Goal: Information Seeking & Learning: Learn about a topic

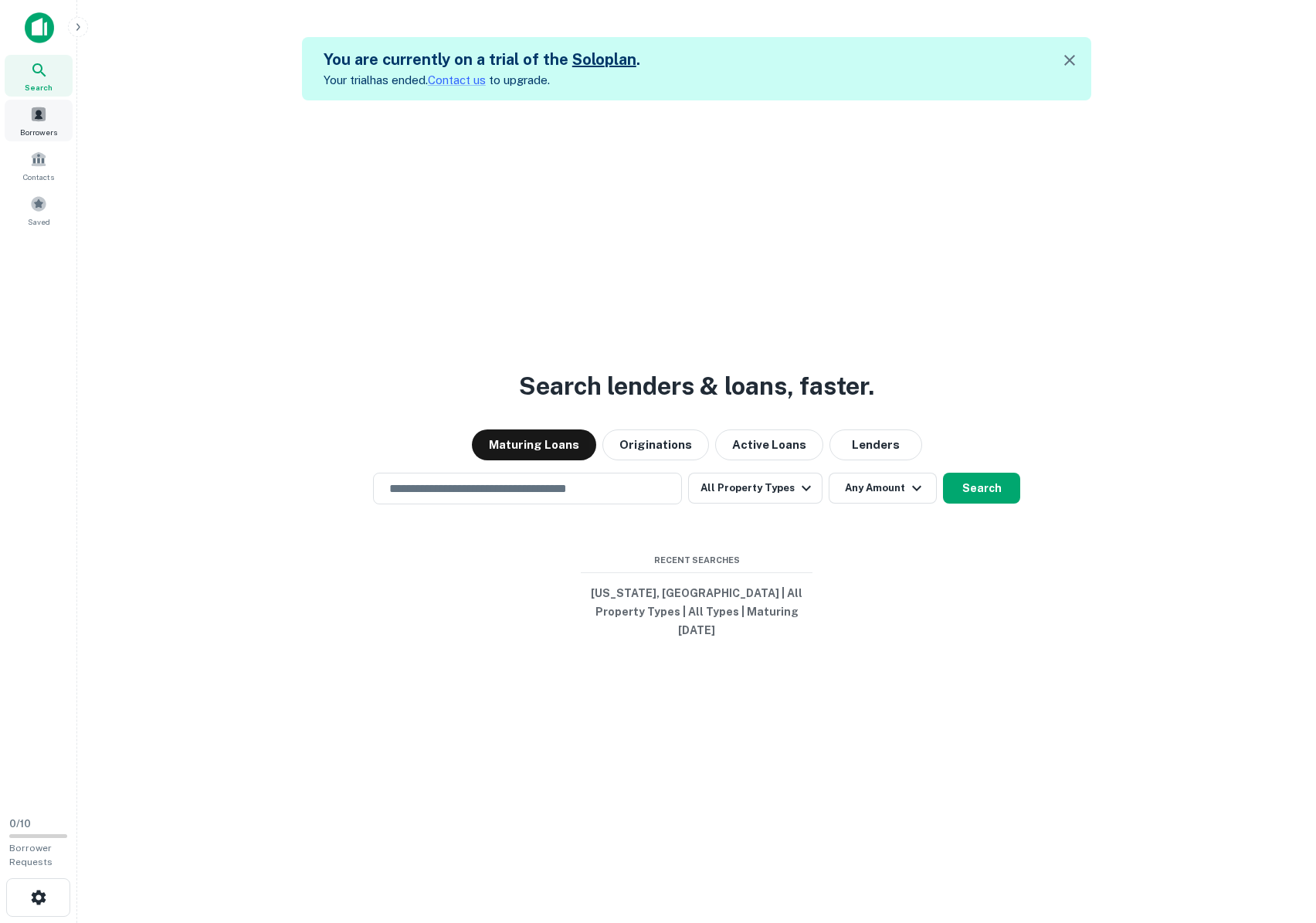
click at [45, 117] on span at bounding box center [38, 114] width 17 height 17
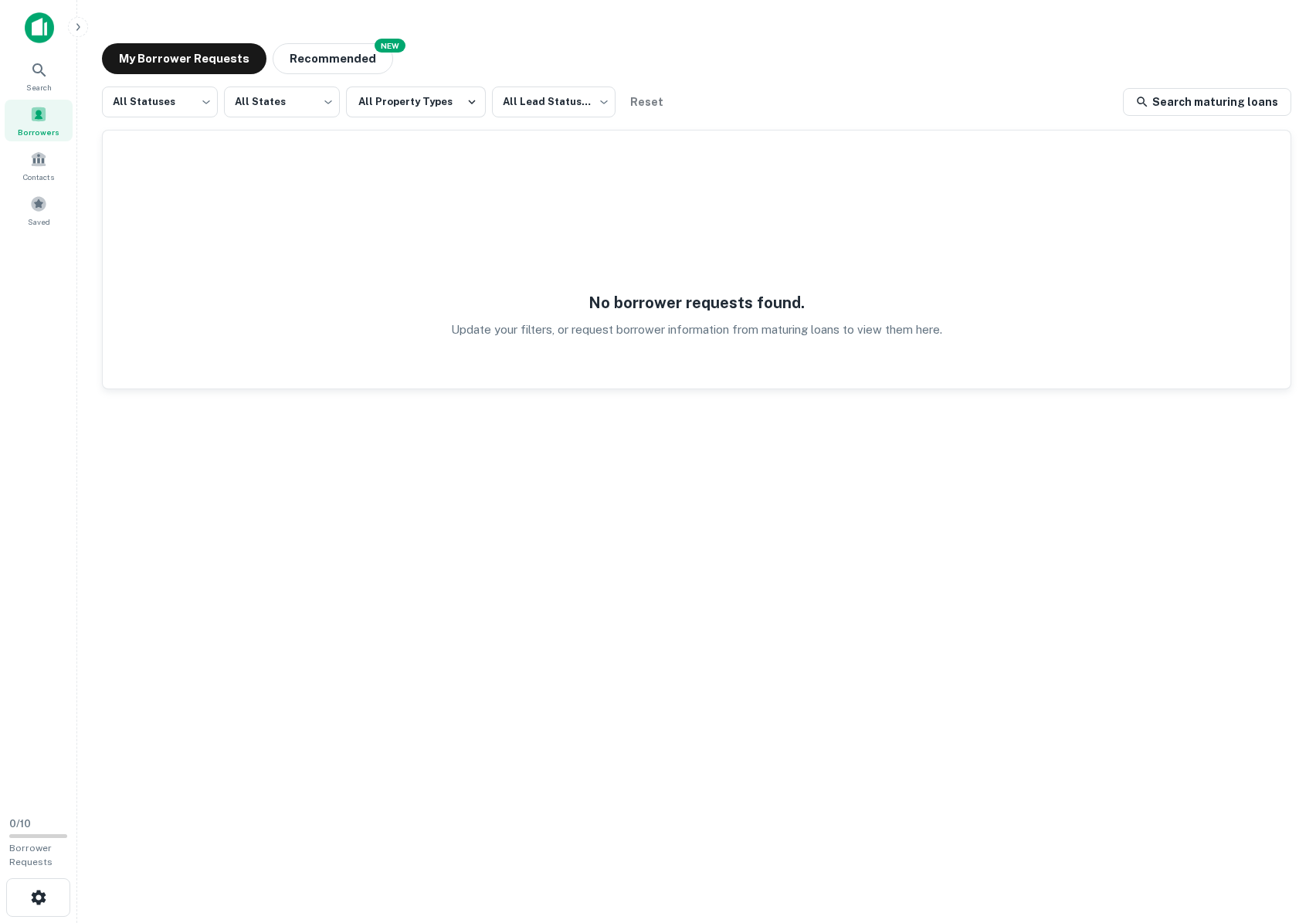
click at [47, 27] on img at bounding box center [40, 27] width 29 height 31
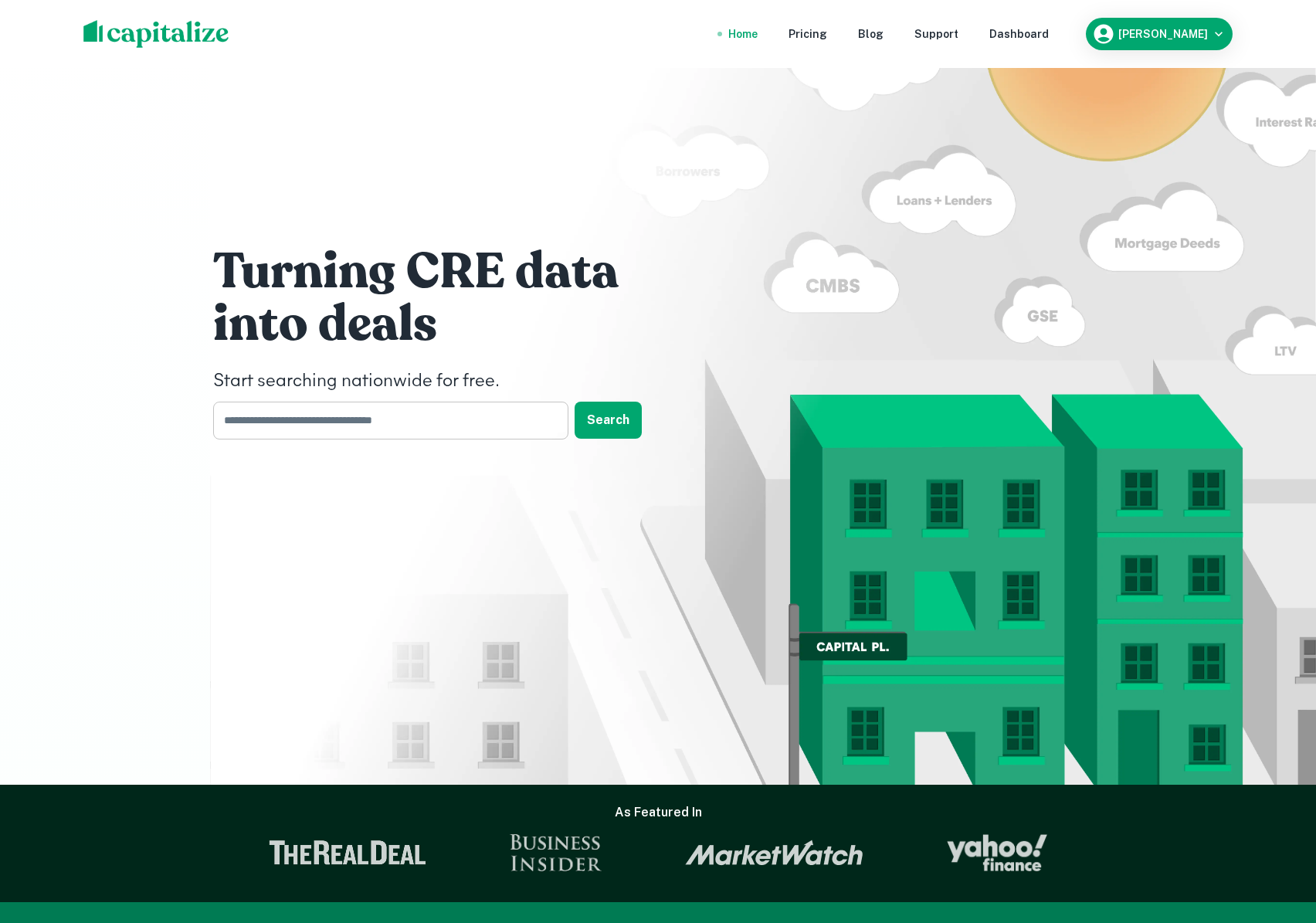
click at [403, 424] on input "text" at bounding box center [385, 420] width 345 height 38
click at [827, 40] on div "Pricing" at bounding box center [808, 34] width 39 height 17
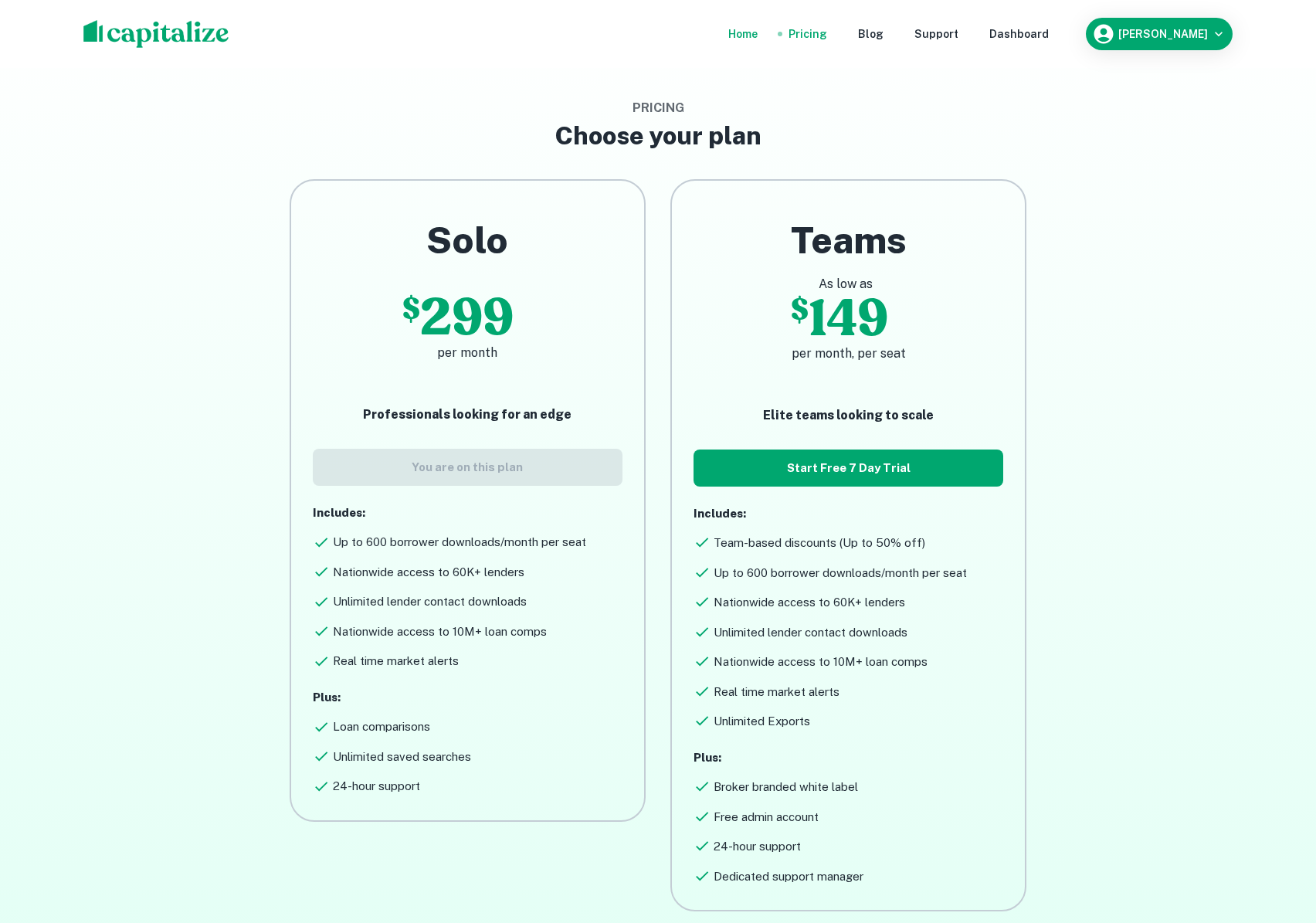
click at [758, 33] on div "Home" at bounding box center [742, 34] width 29 height 17
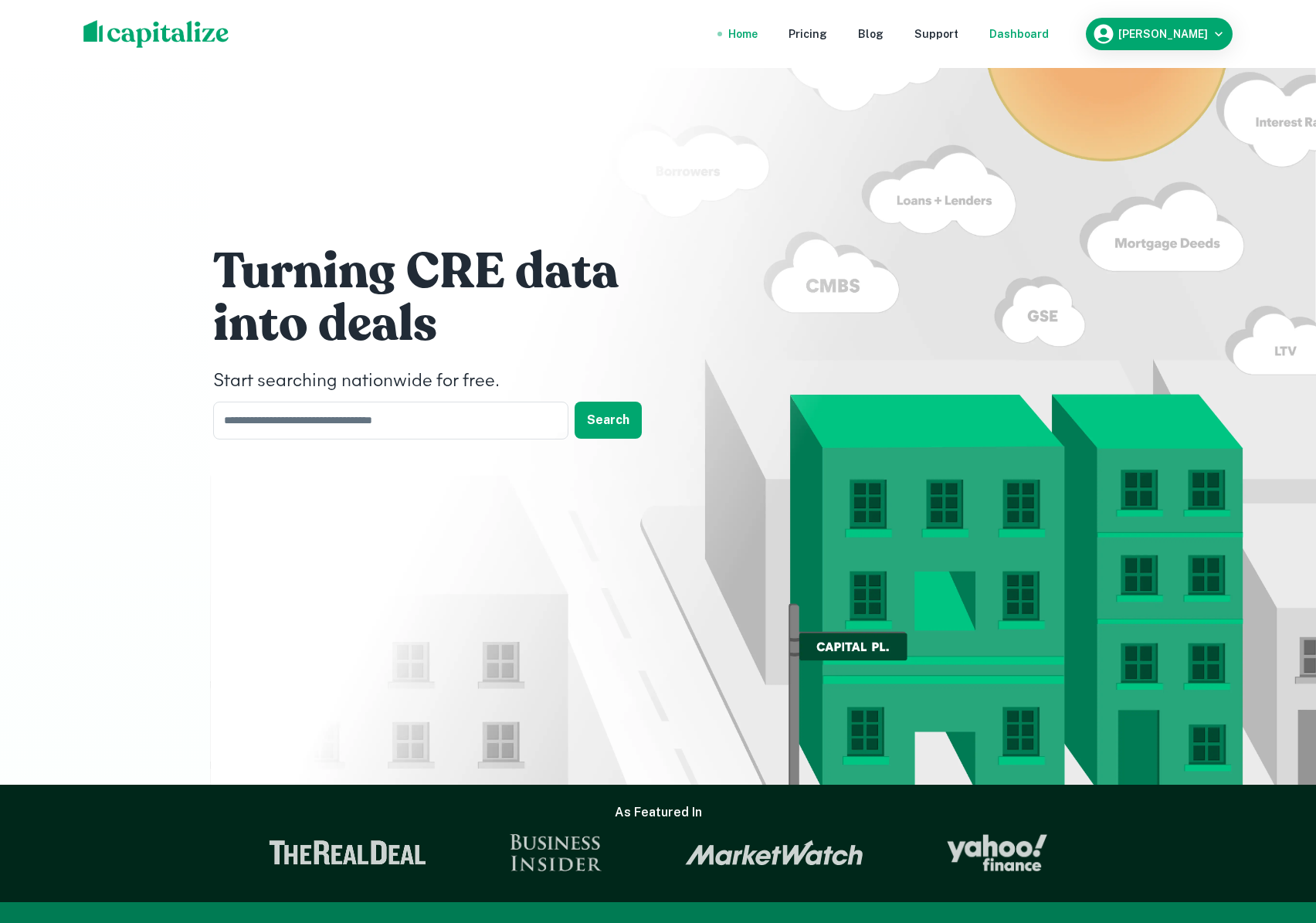
click at [1049, 36] on div "Dashboard" at bounding box center [1019, 34] width 60 height 17
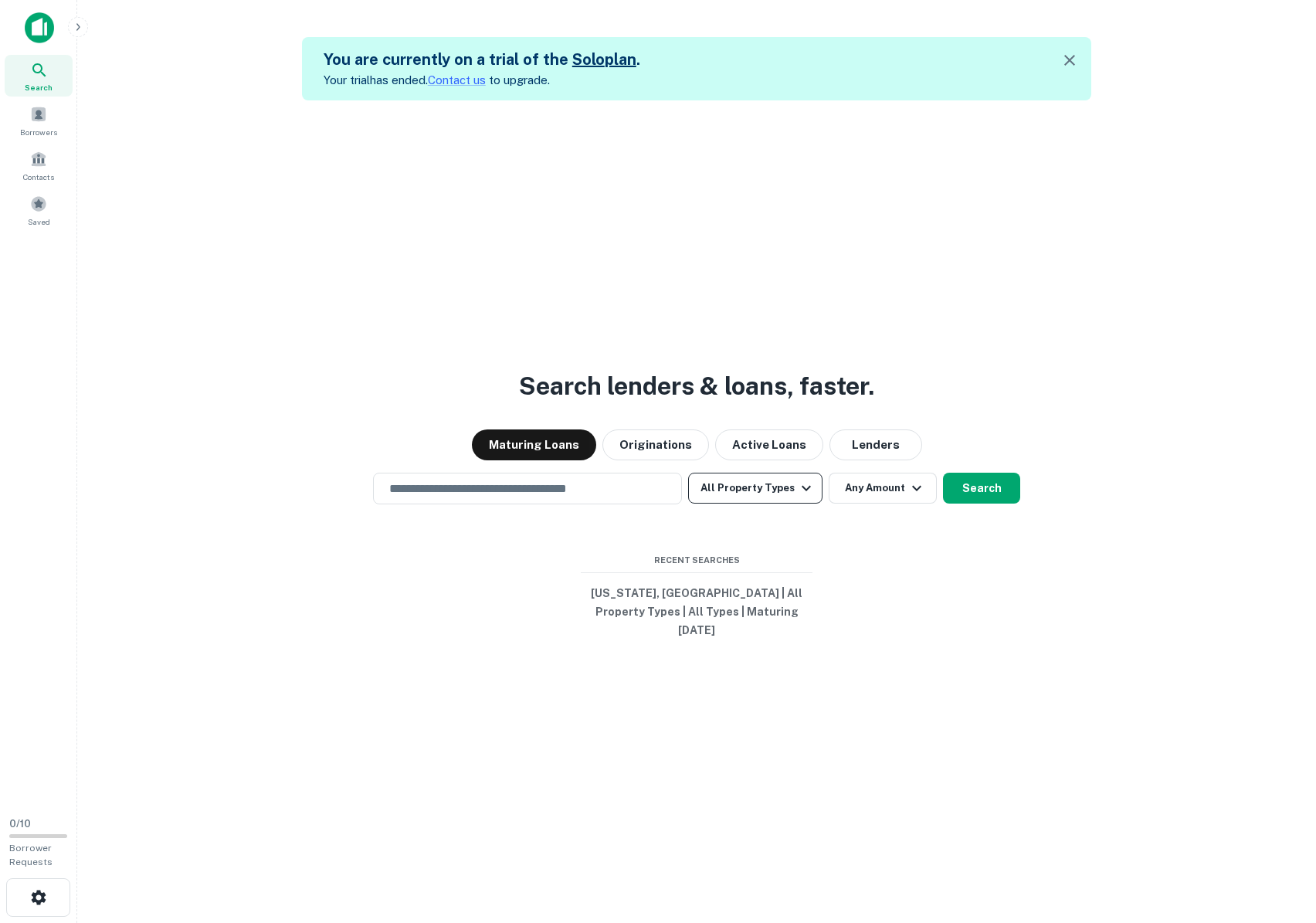
click at [805, 497] on icon "button" at bounding box center [806, 487] width 19 height 19
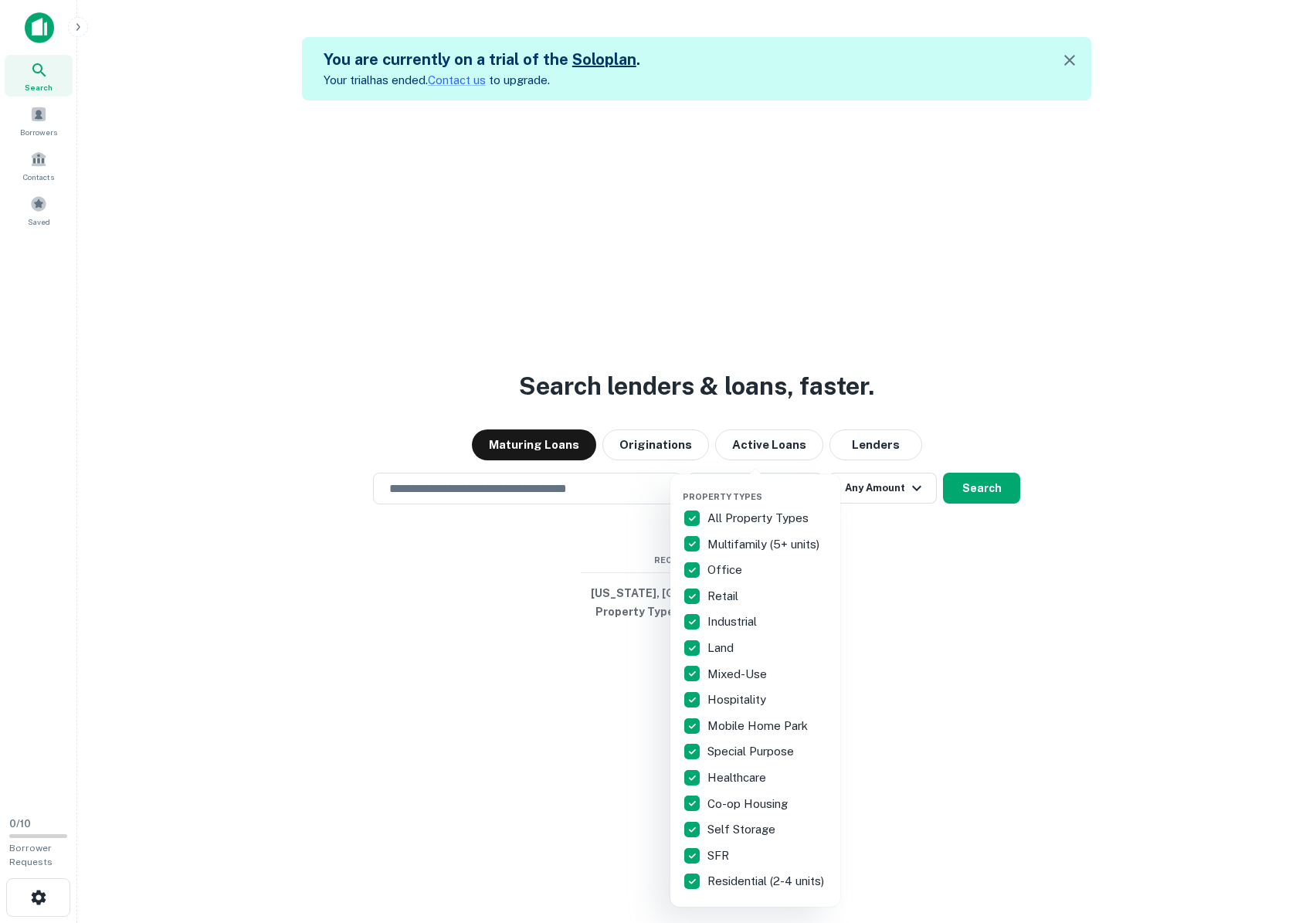
click at [938, 648] on div at bounding box center [658, 461] width 1316 height 923
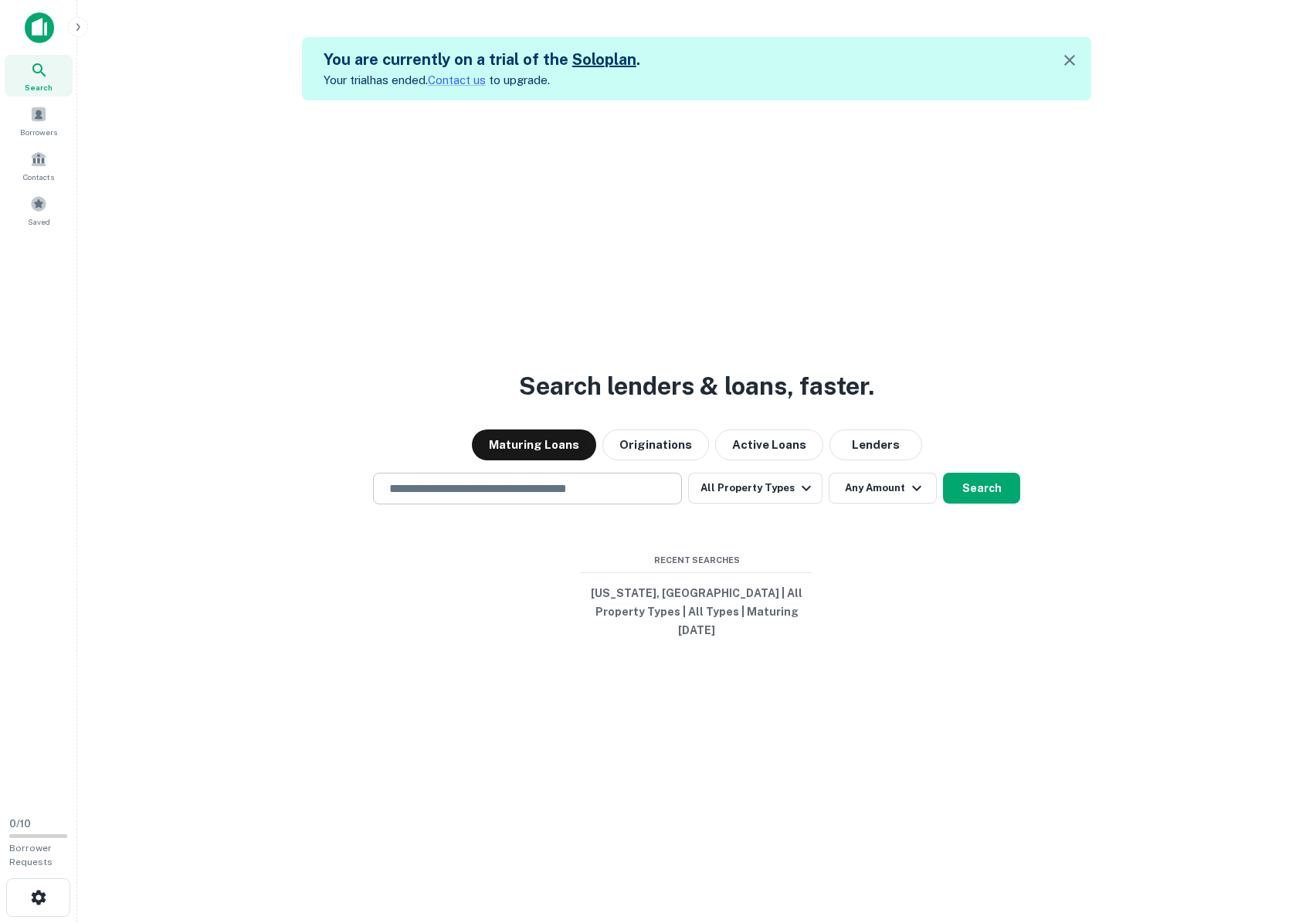
click at [529, 489] on input "text" at bounding box center [528, 488] width 295 height 18
click at [802, 490] on icon "button" at bounding box center [806, 487] width 19 height 19
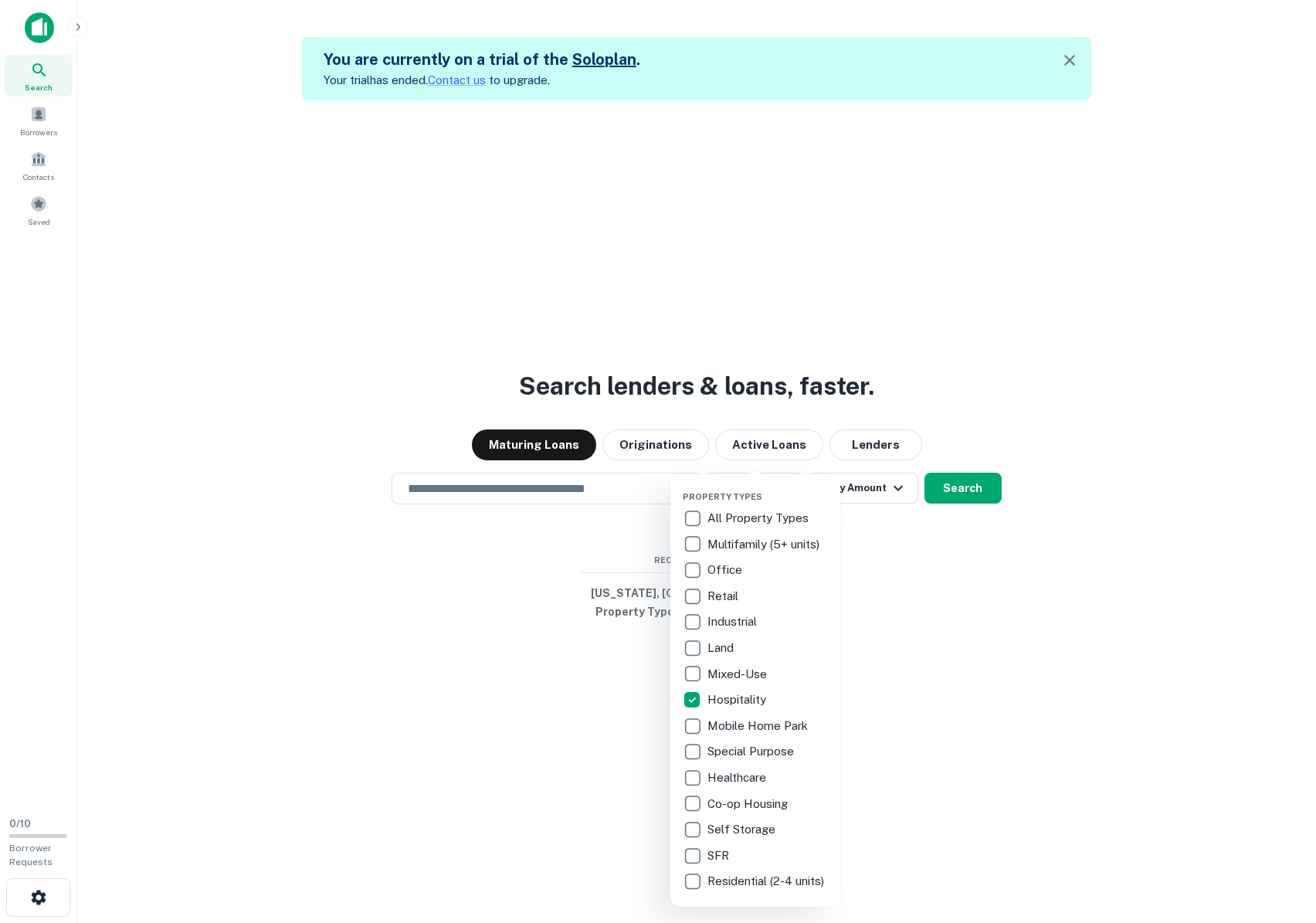
click at [1026, 599] on div at bounding box center [658, 461] width 1316 height 923
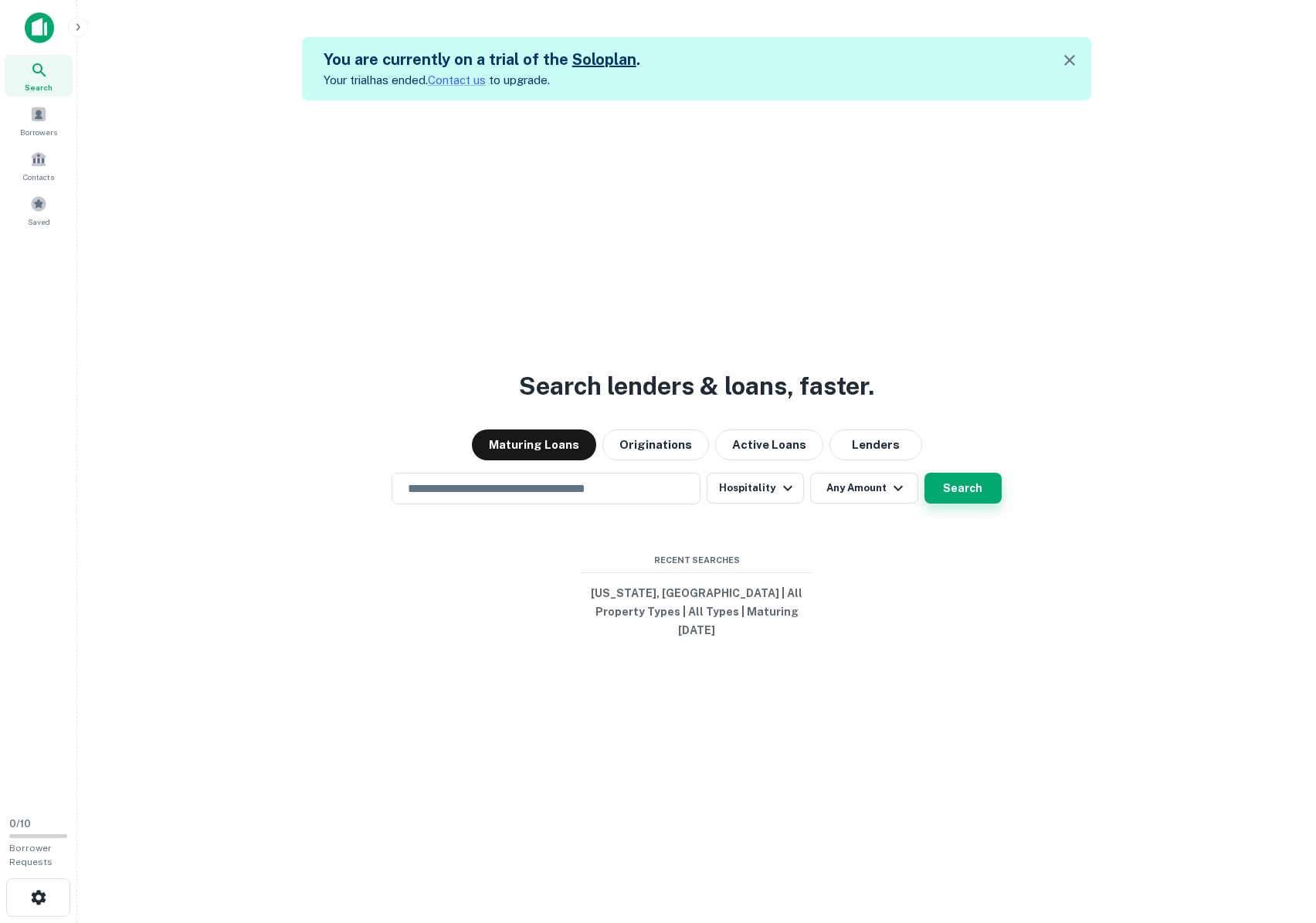
click at [968, 494] on button "Search" at bounding box center [963, 488] width 77 height 31
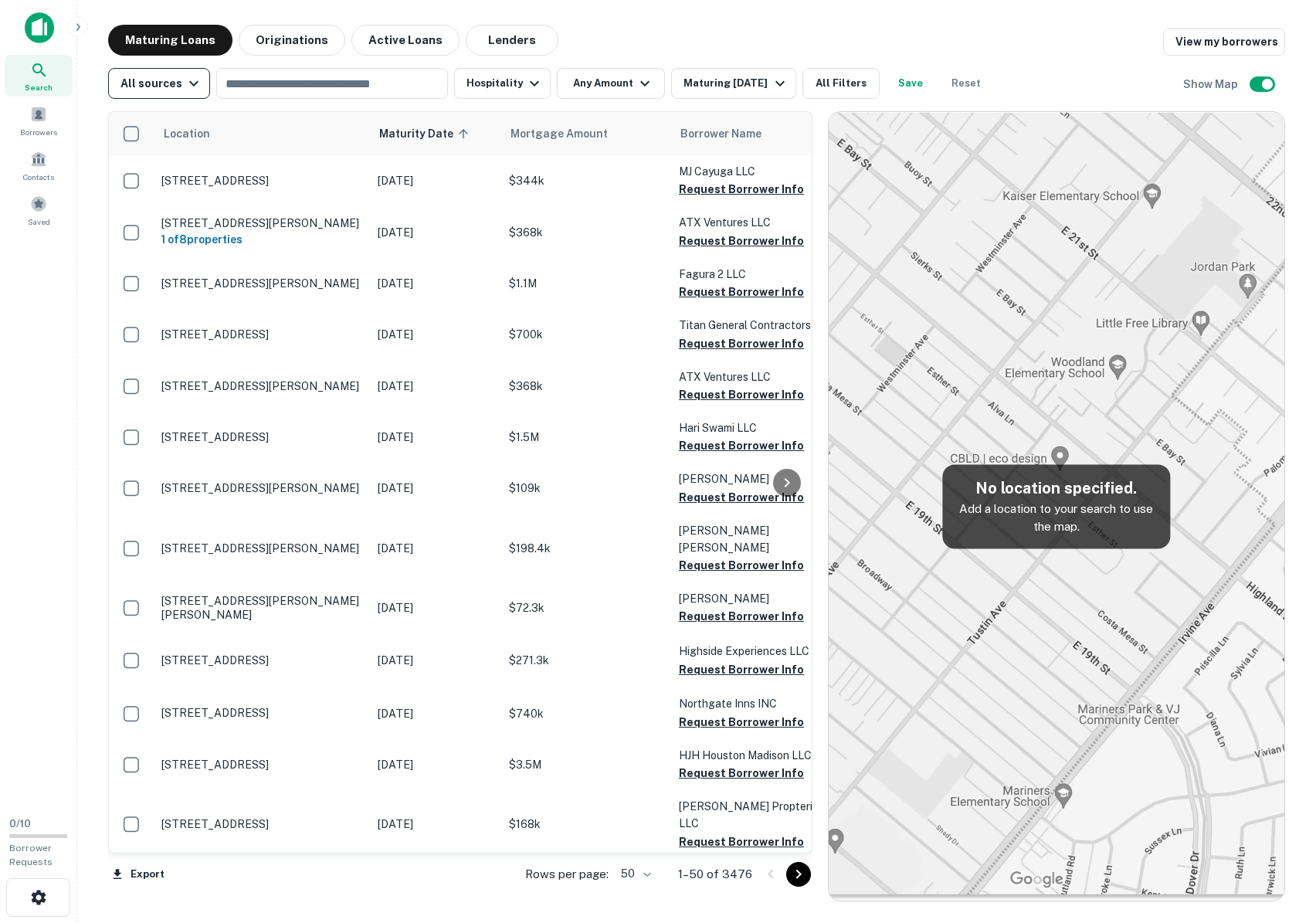
click at [189, 80] on icon "button" at bounding box center [194, 83] width 19 height 19
click at [767, 81] on div at bounding box center [658, 461] width 1316 height 923
click at [771, 81] on icon "button" at bounding box center [779, 83] width 19 height 19
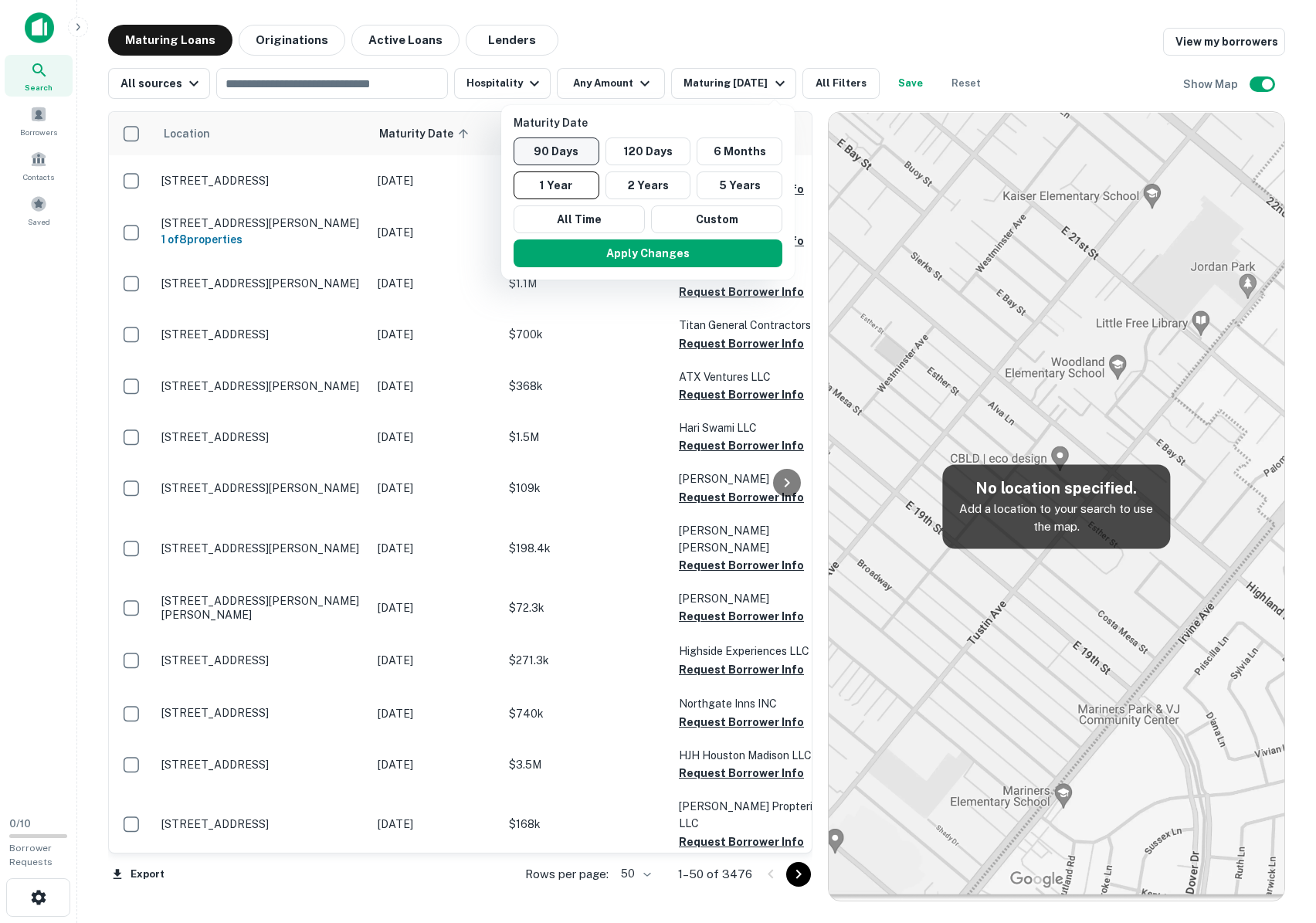
click at [568, 152] on button "90 Days" at bounding box center [556, 151] width 86 height 27
click at [654, 255] on button "Apply Changes" at bounding box center [658, 253] width 269 height 27
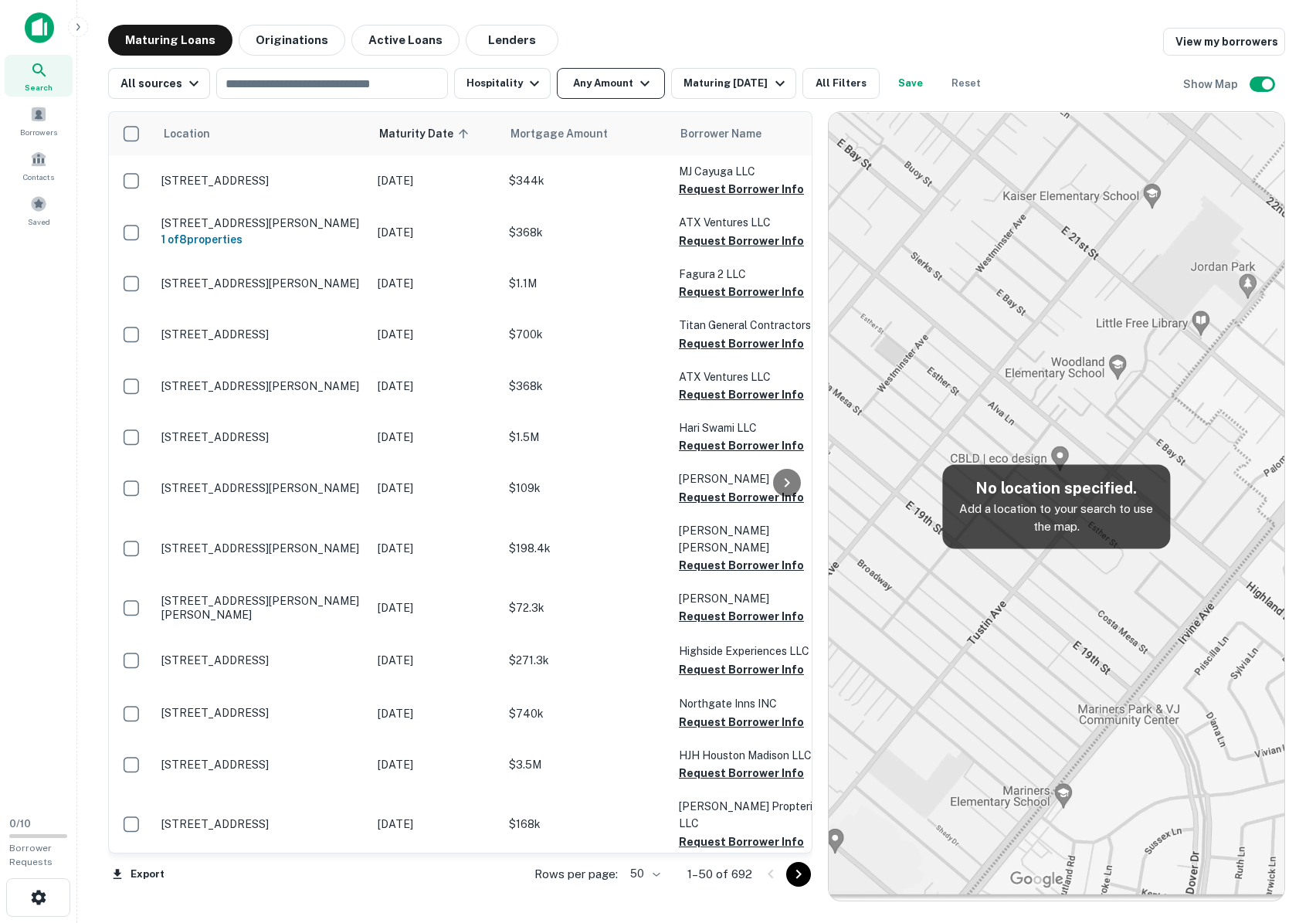
click at [645, 86] on icon "button" at bounding box center [645, 83] width 19 height 19
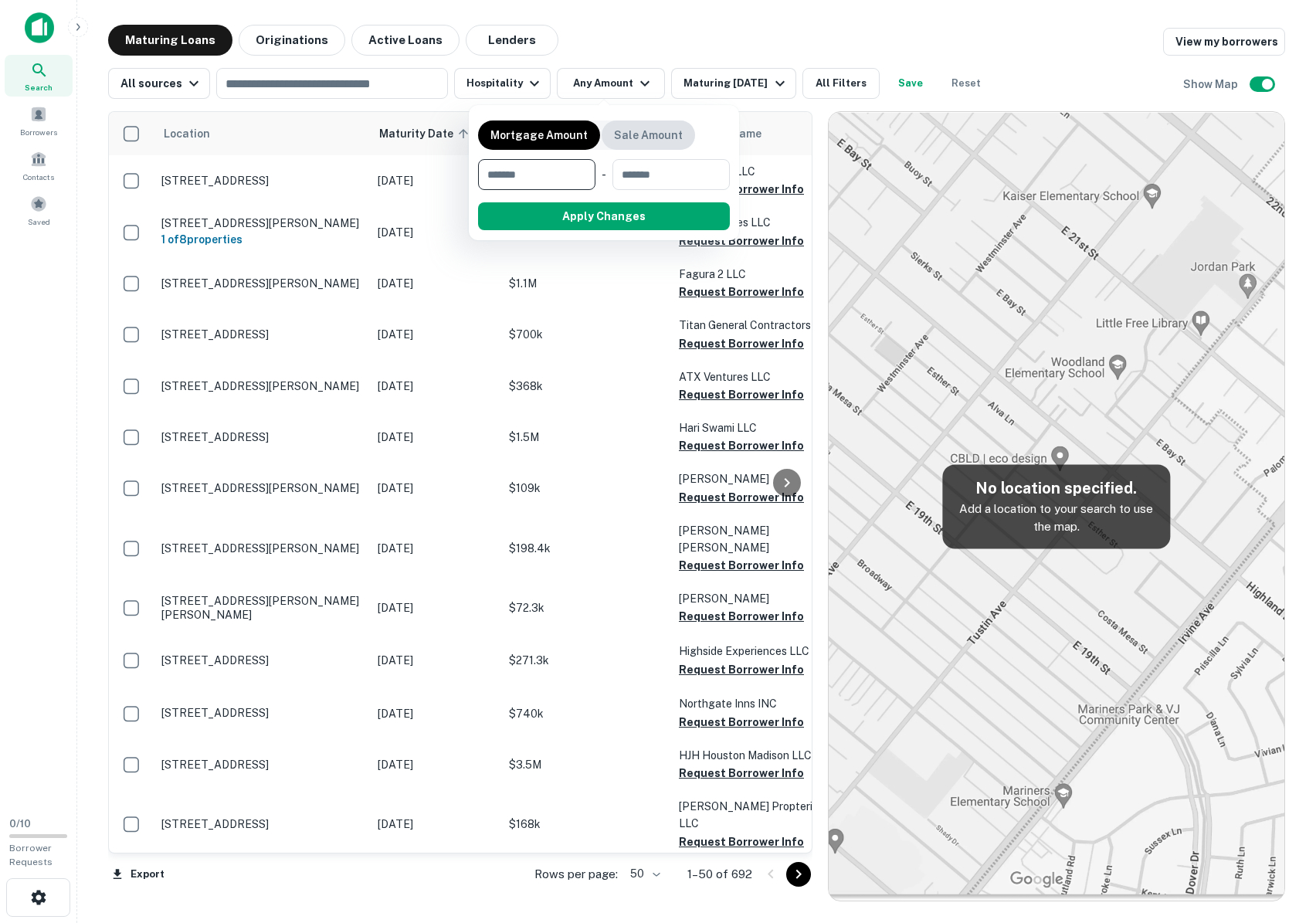
click at [646, 134] on p "Sale Amount" at bounding box center [648, 135] width 69 height 17
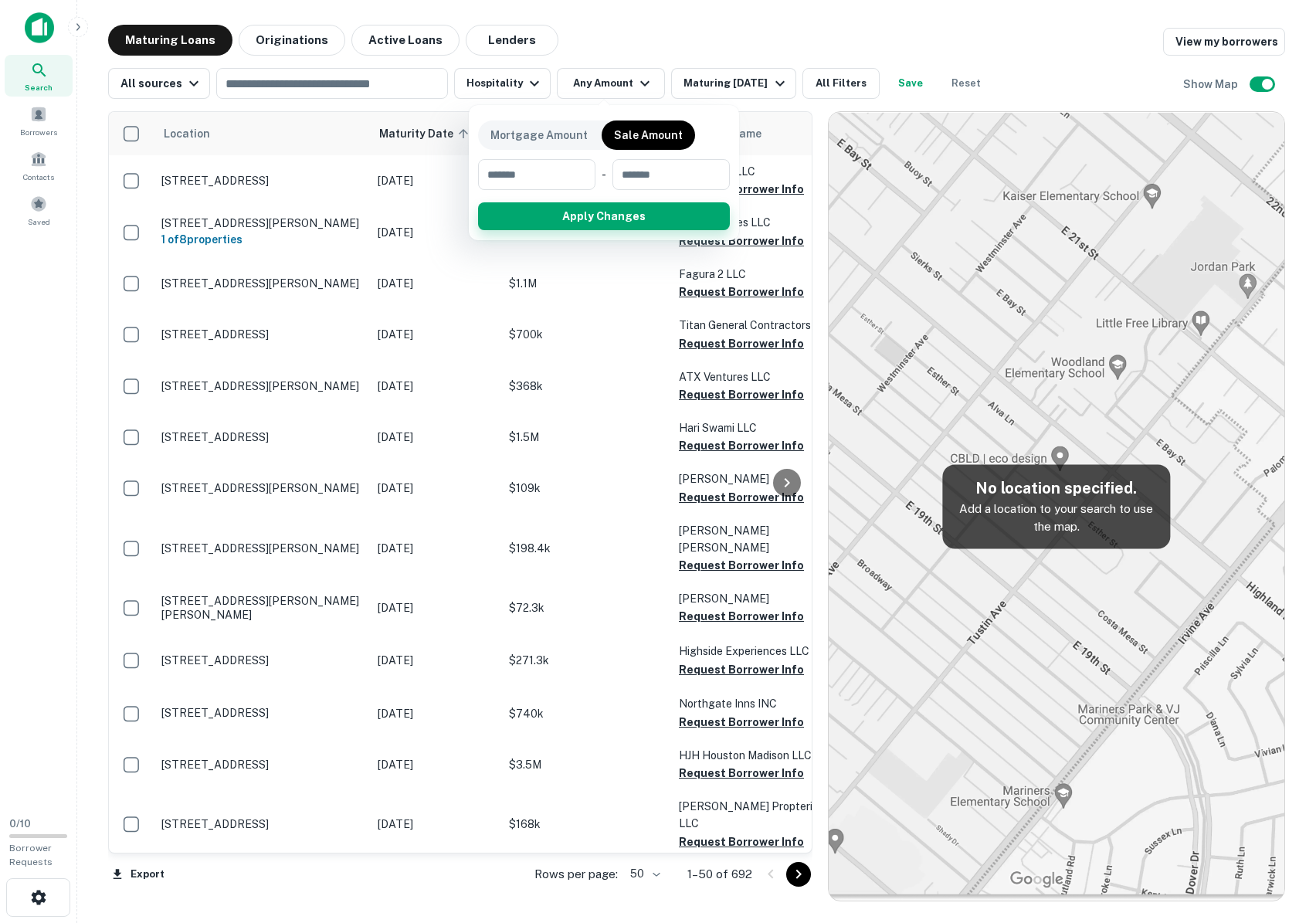
click at [622, 224] on button "Apply Changes" at bounding box center [604, 216] width 252 height 27
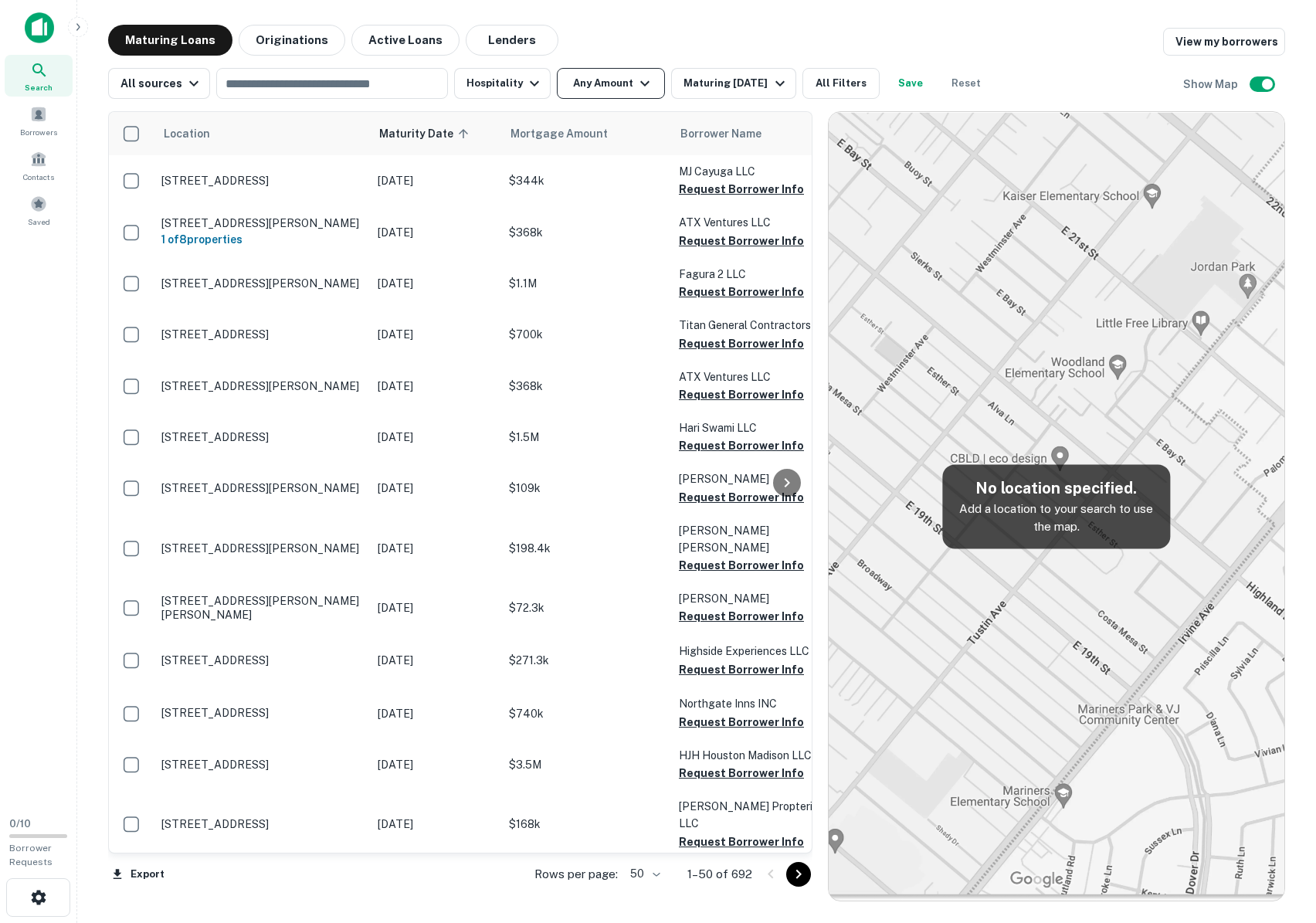
click at [601, 86] on button "Any Amount" at bounding box center [611, 83] width 108 height 31
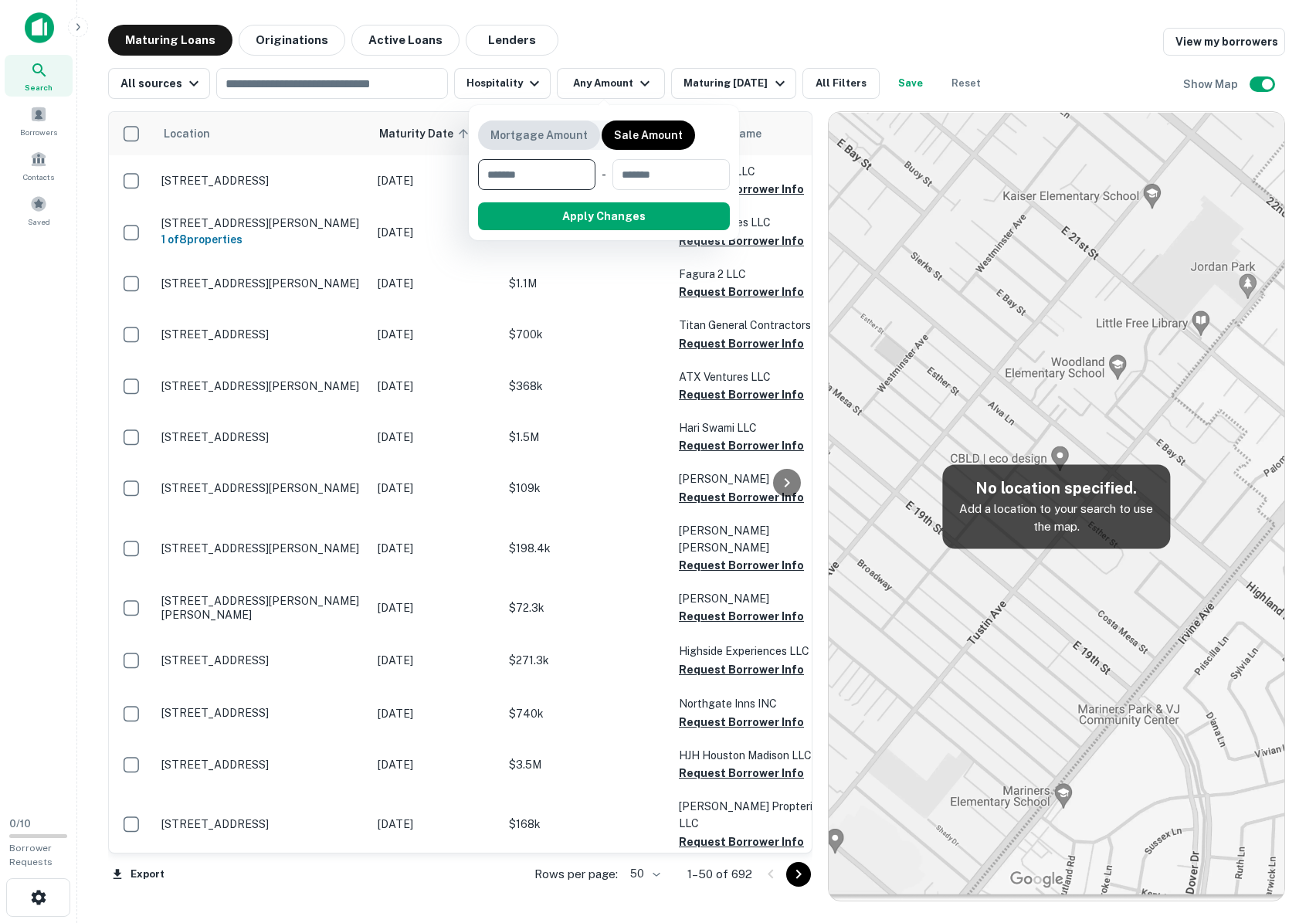
click at [551, 128] on p "Mortgage Amount" at bounding box center [539, 135] width 98 height 17
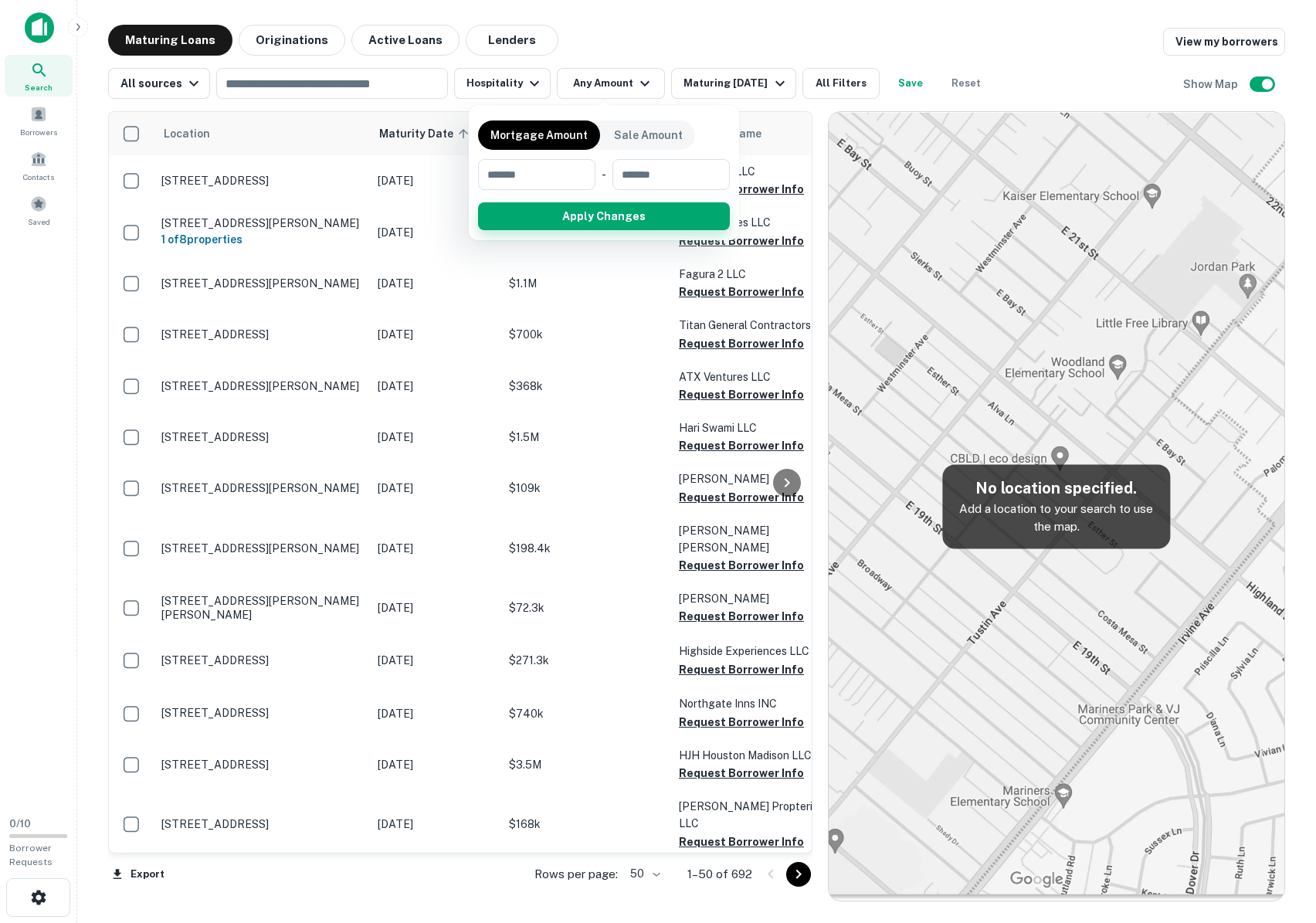
click at [594, 223] on button "Apply Changes" at bounding box center [604, 216] width 252 height 27
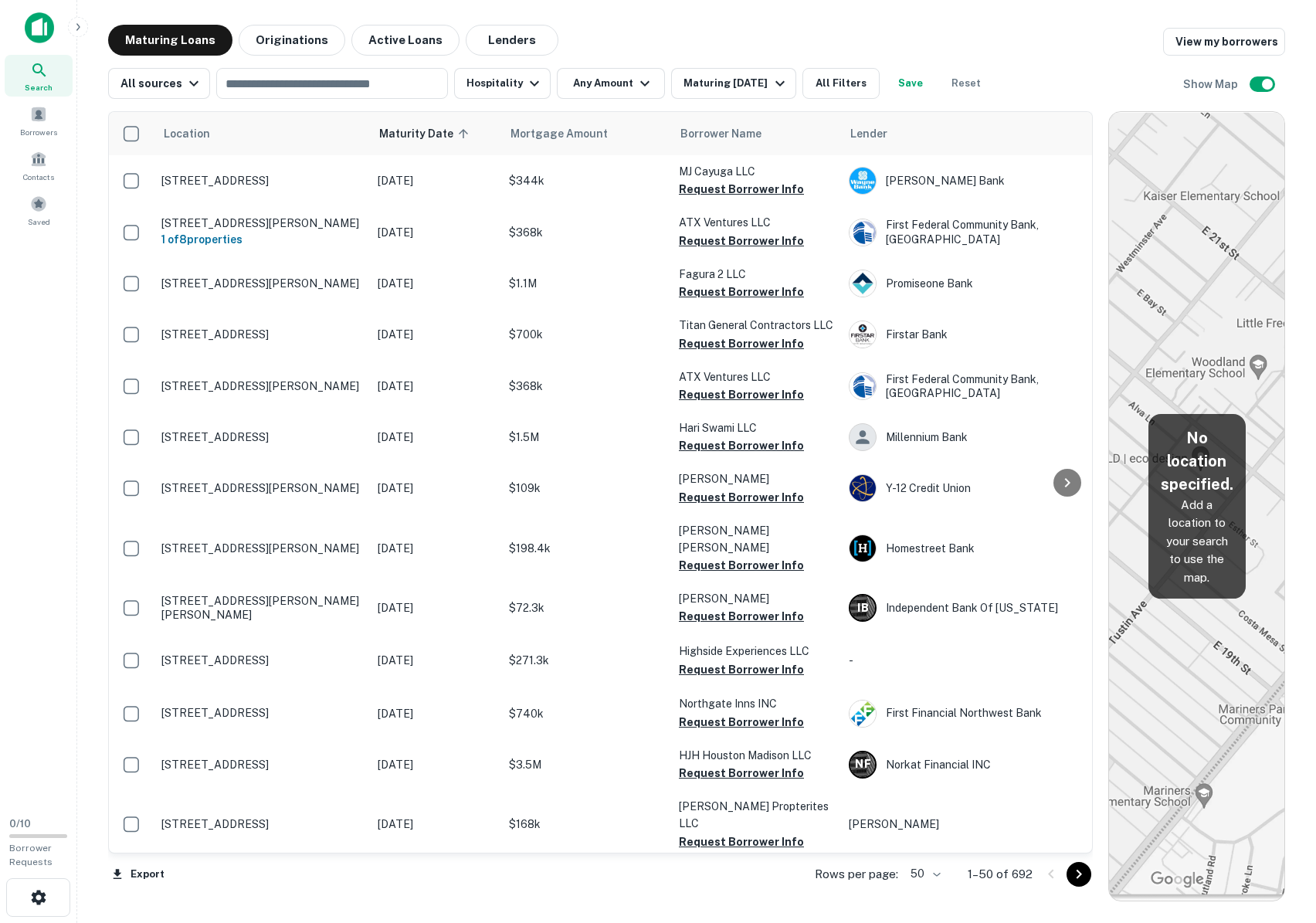
drag, startPoint x: 825, startPoint y: 216, endPoint x: 1120, endPoint y: 242, distance: 296.1
click at [1120, 242] on div "Location Maturity Date sorted ascending Mortgage Amount Borrower Name Lender Pu…" at bounding box center [696, 499] width 1176 height 802
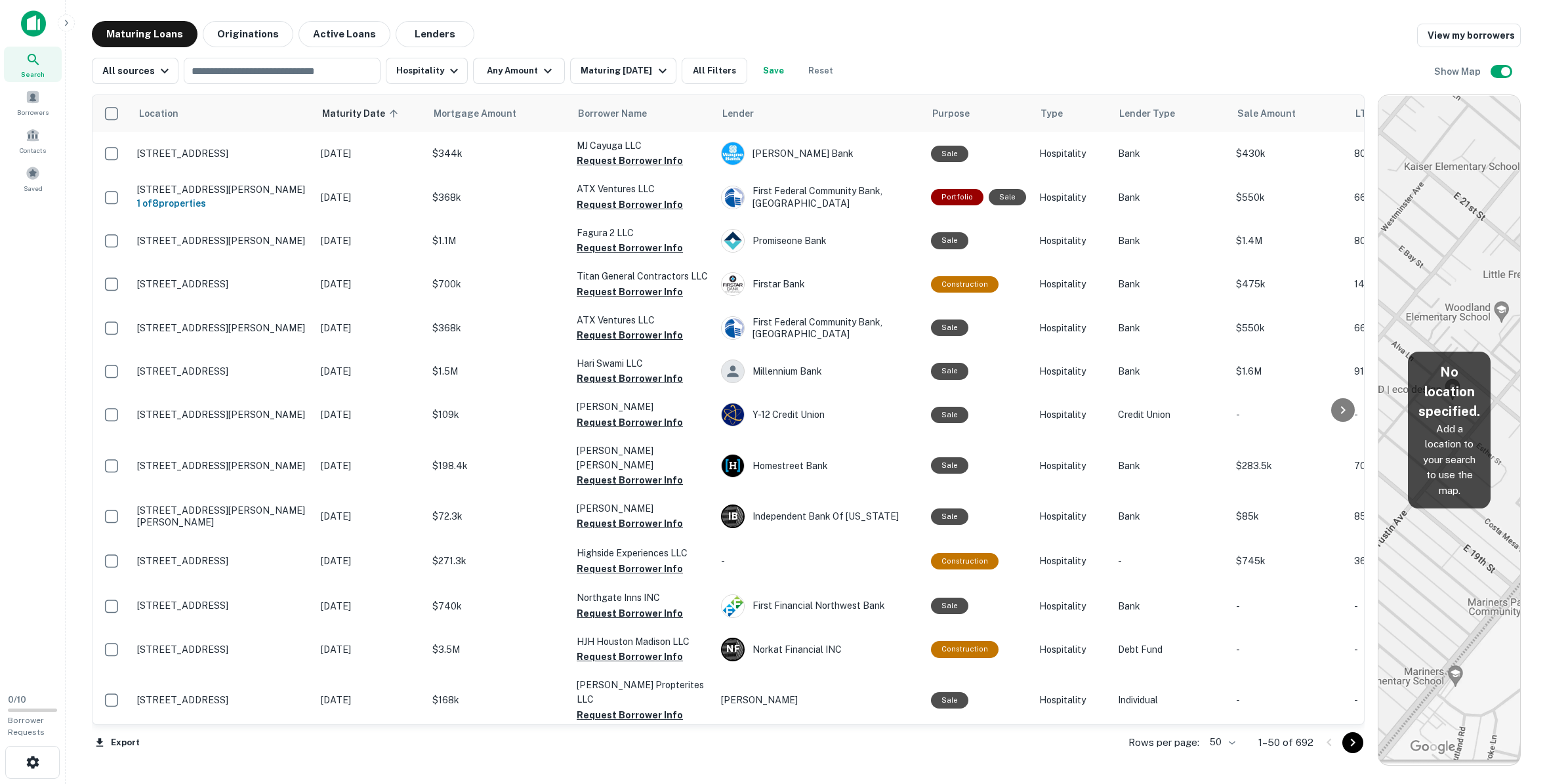
drag, startPoint x: 1316, startPoint y: 212, endPoint x: 1489, endPoint y: 214, distance: 173.0
click at [1117, 214] on div "Location Maturity Date sorted ascending Mortgage Amount Borrower Name Lender Pu…" at bounding box center [806, 424] width 1428 height 681
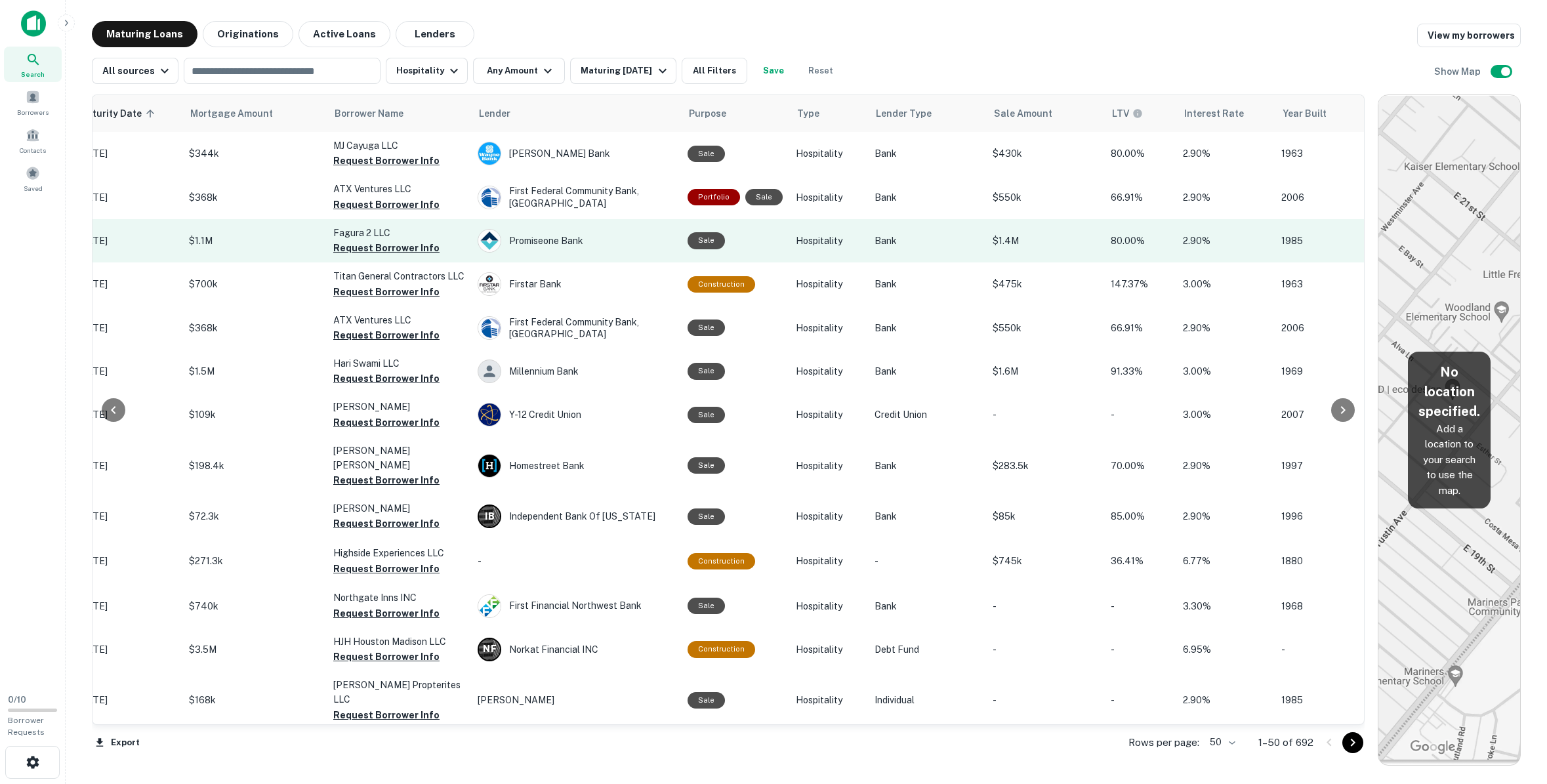
scroll to position [0, 245]
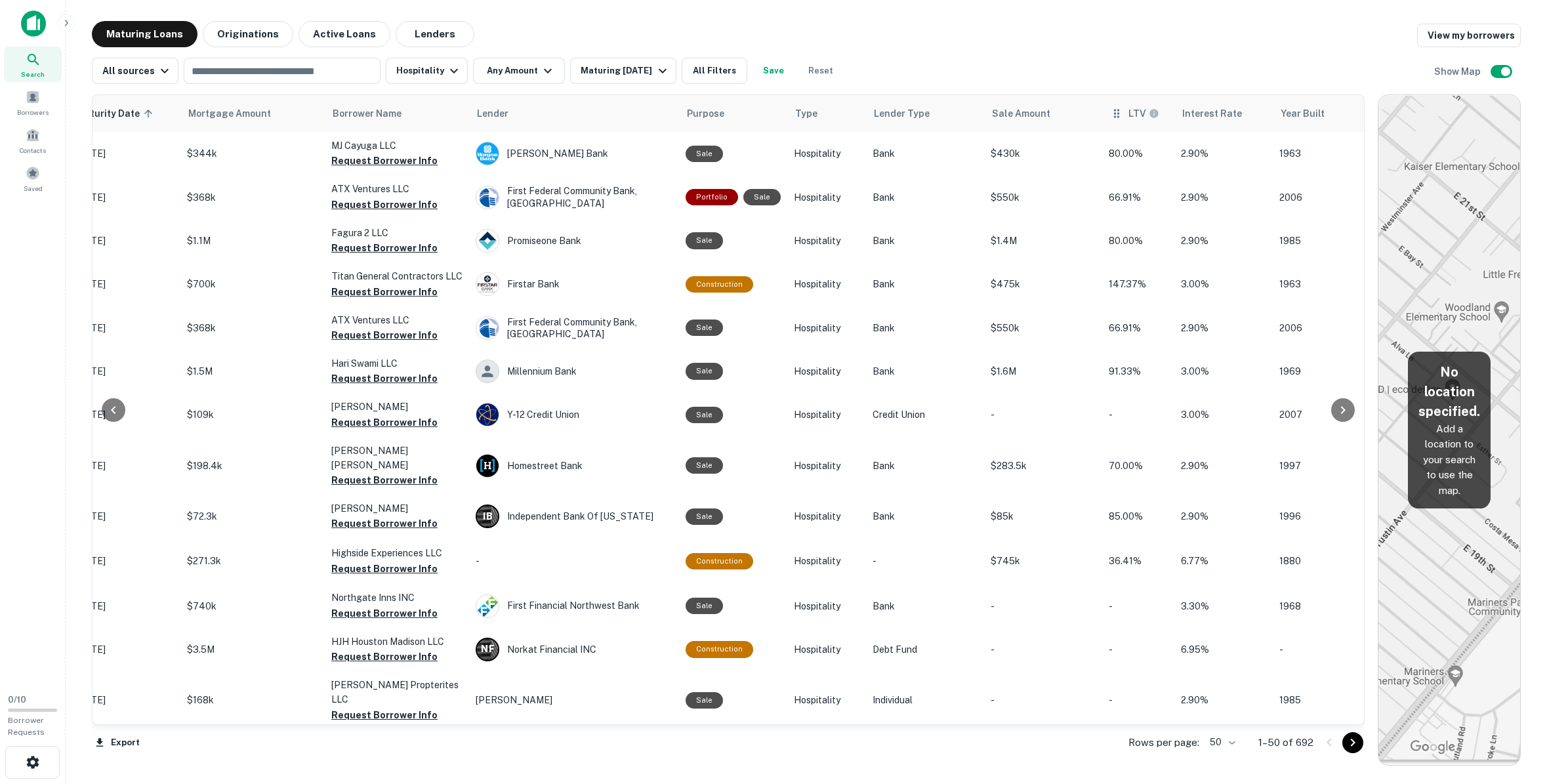
click at [1111, 125] on th "LTV" at bounding box center [1138, 114] width 72 height 37
click at [1117, 119] on div "LTV" at bounding box center [1138, 113] width 56 height 16
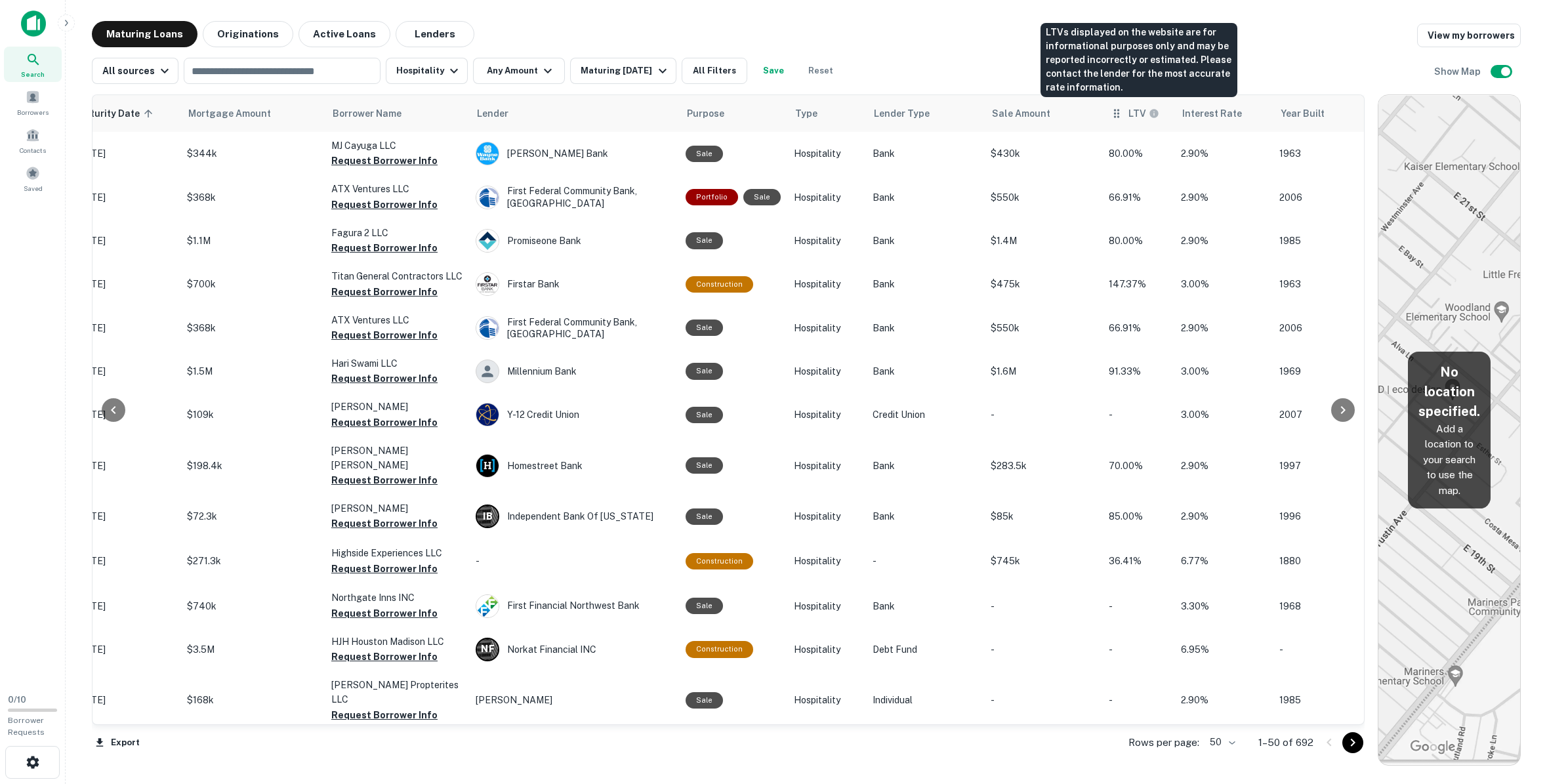
click at [1117, 111] on icon "LTVs displayed on the website are for informational purposes only and may be re…" at bounding box center [1154, 113] width 8 height 8
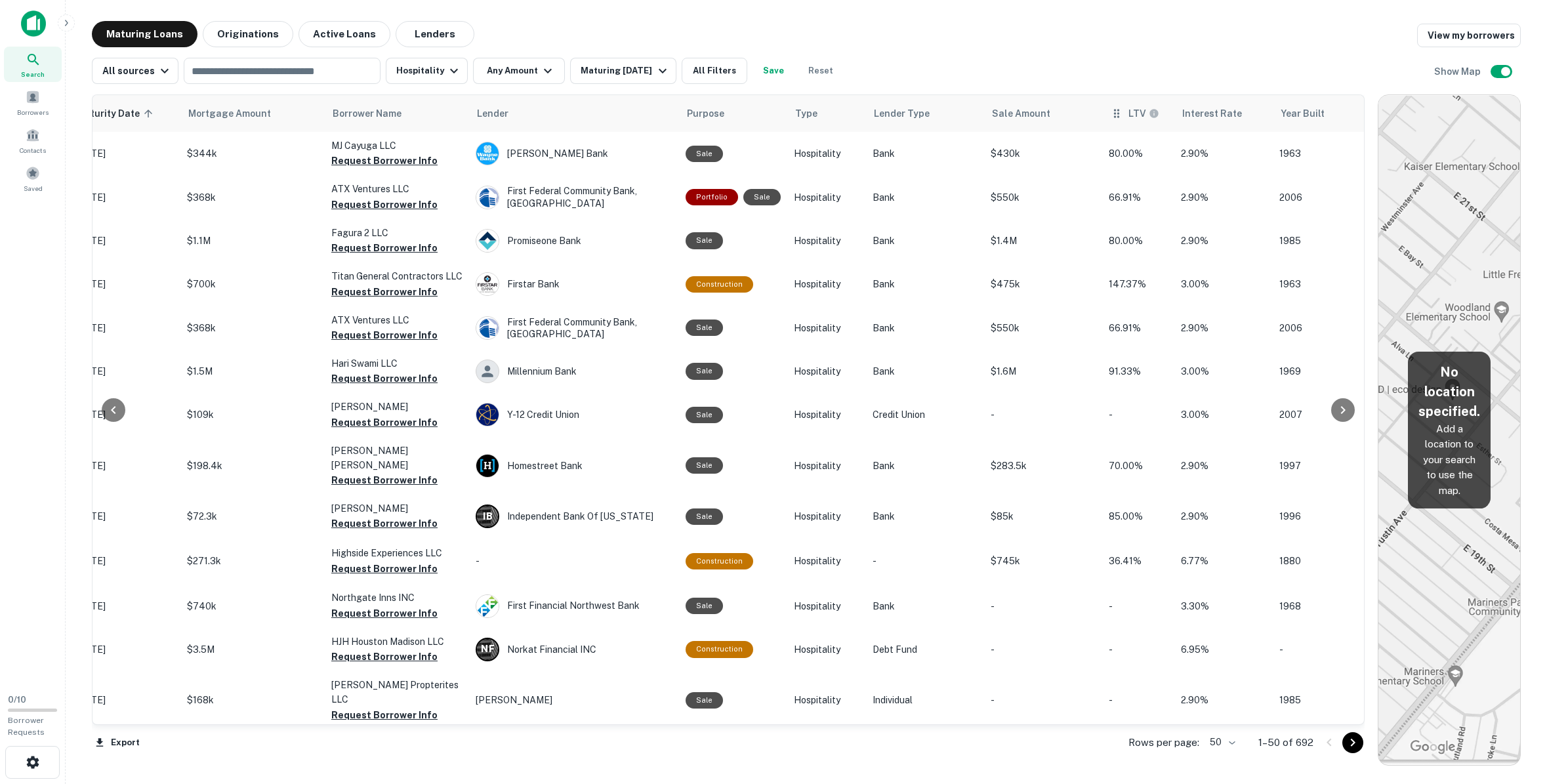
click at [1117, 112] on div "LTV" at bounding box center [1138, 113] width 56 height 16
click at [1111, 115] on icon at bounding box center [1116, 113] width 13 height 16
click at [1117, 120] on icon at bounding box center [1116, 113] width 13 height 16
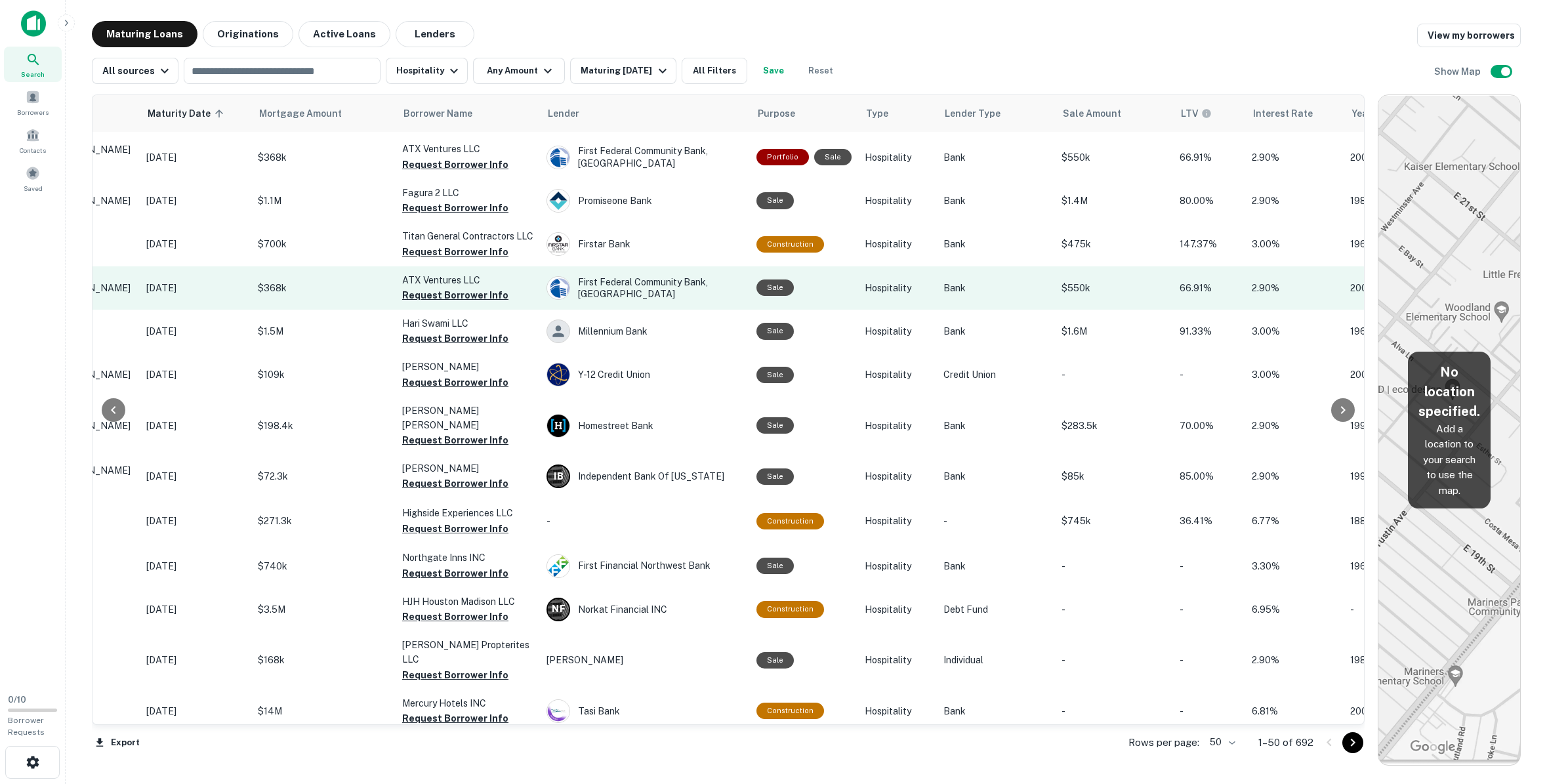
scroll to position [46, 175]
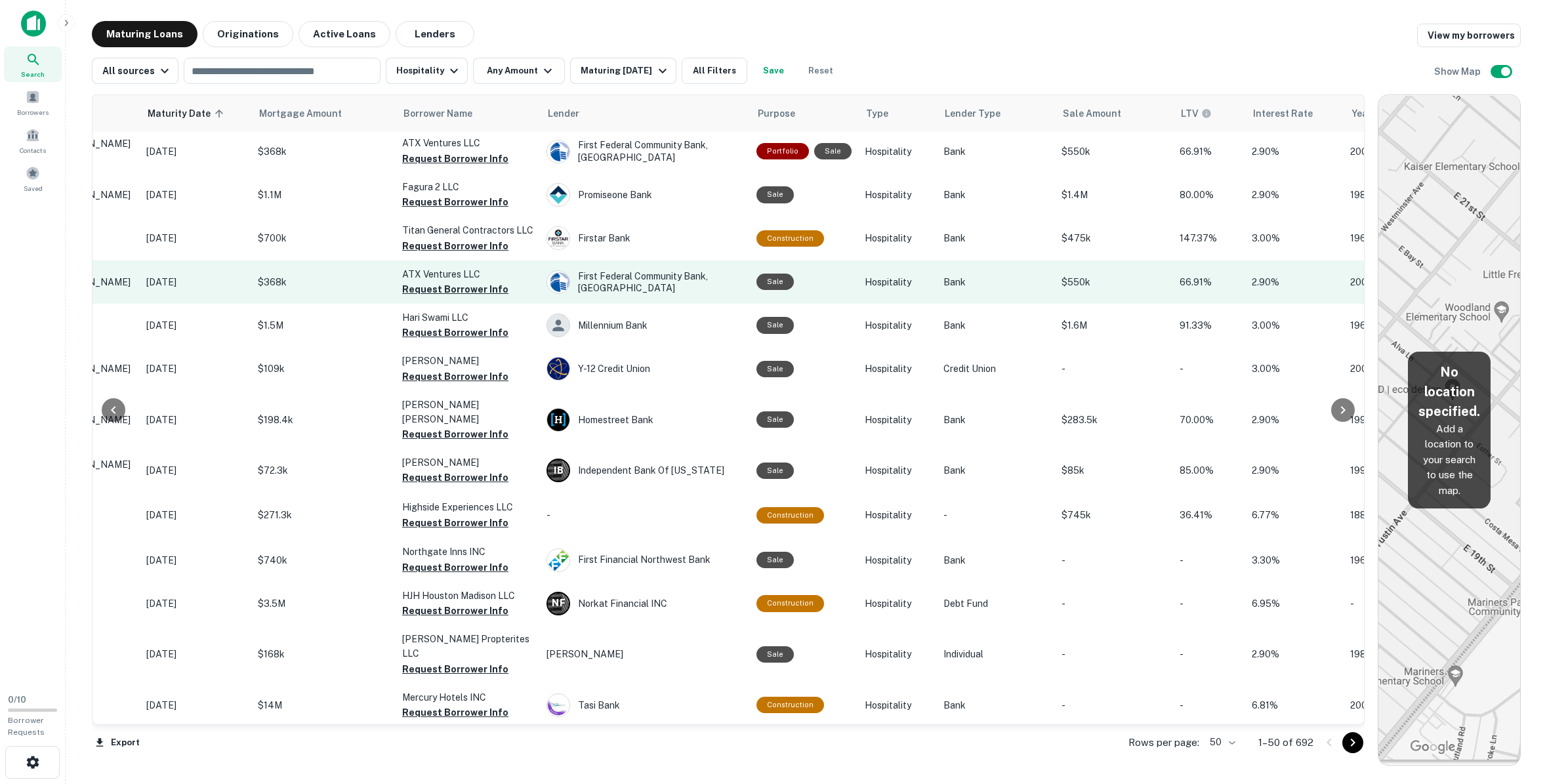
click at [1117, 307] on td "$1.6M" at bounding box center [1114, 325] width 118 height 43
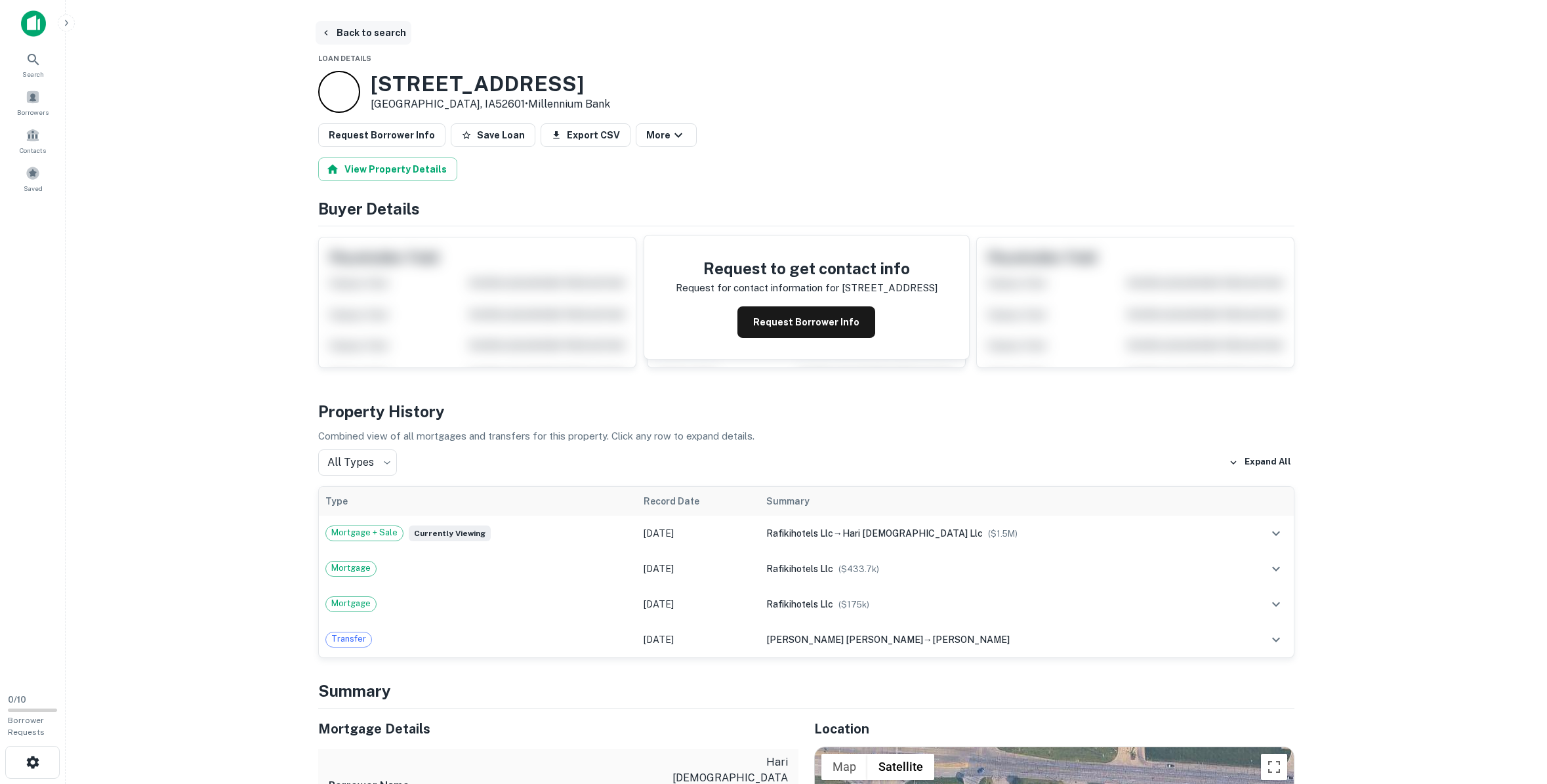
click at [356, 30] on button "Back to search" at bounding box center [363, 33] width 96 height 23
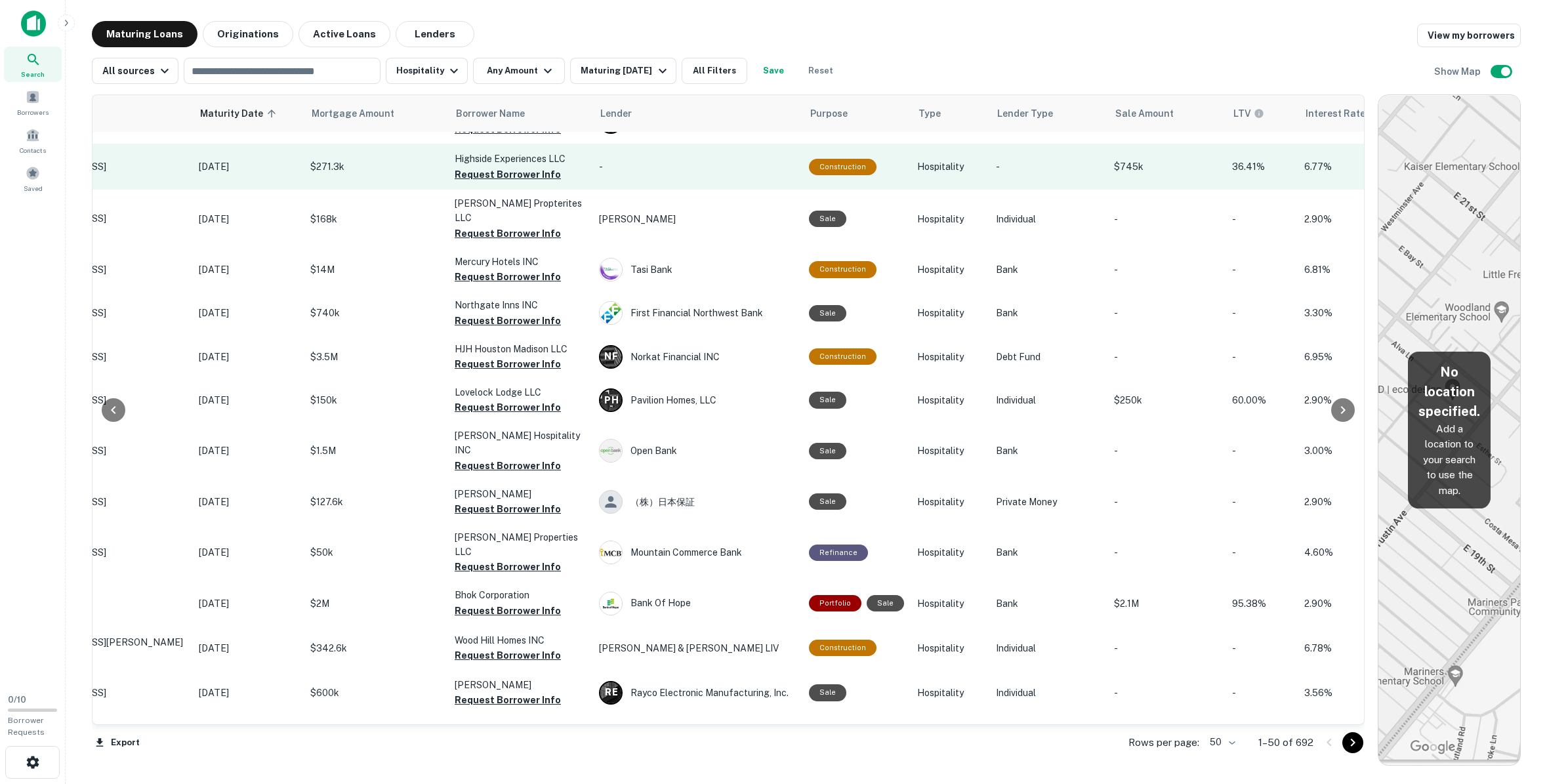
scroll to position [401, 122]
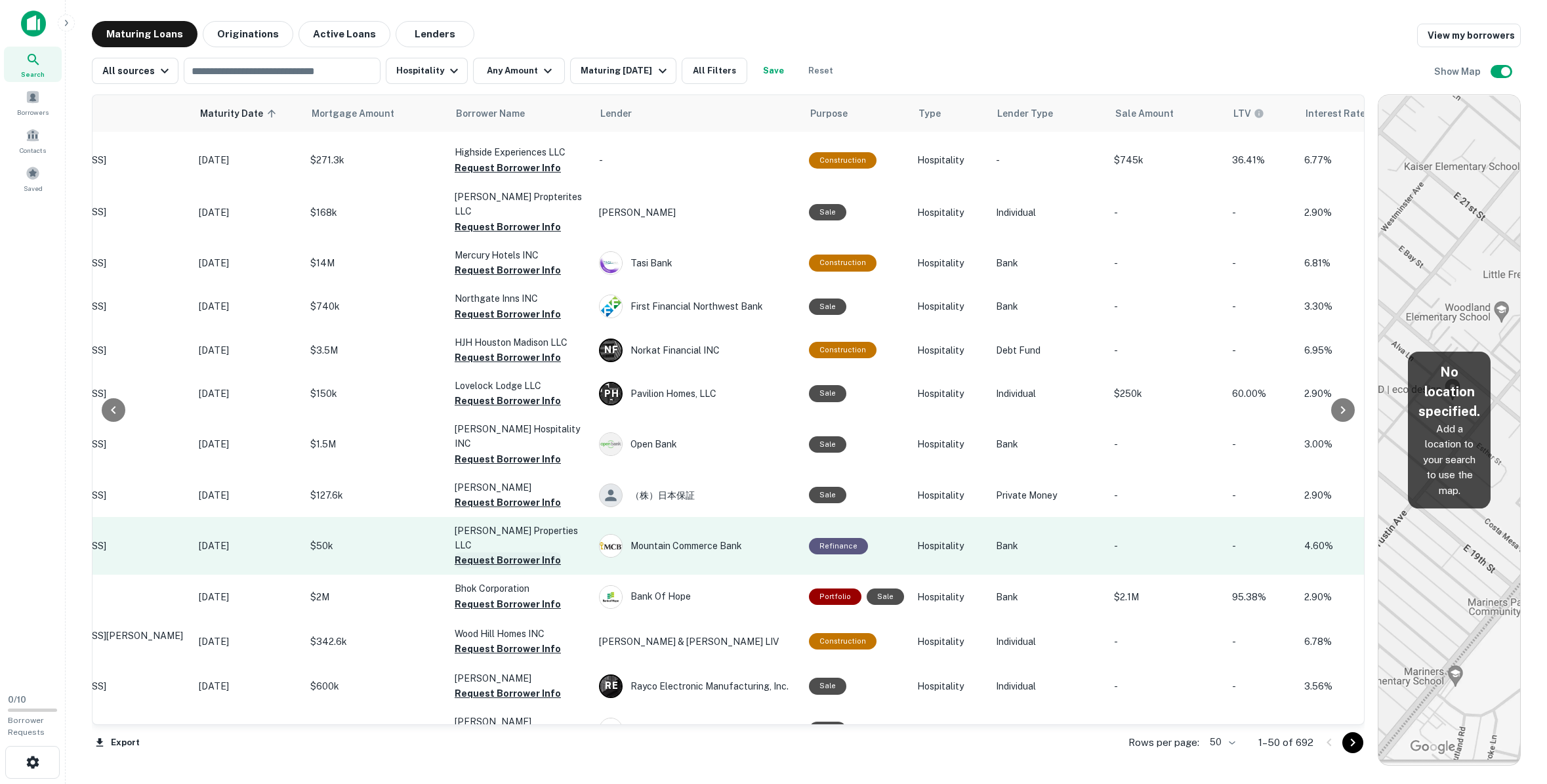
click at [524, 552] on button "Request Borrower Info" at bounding box center [507, 560] width 106 height 16
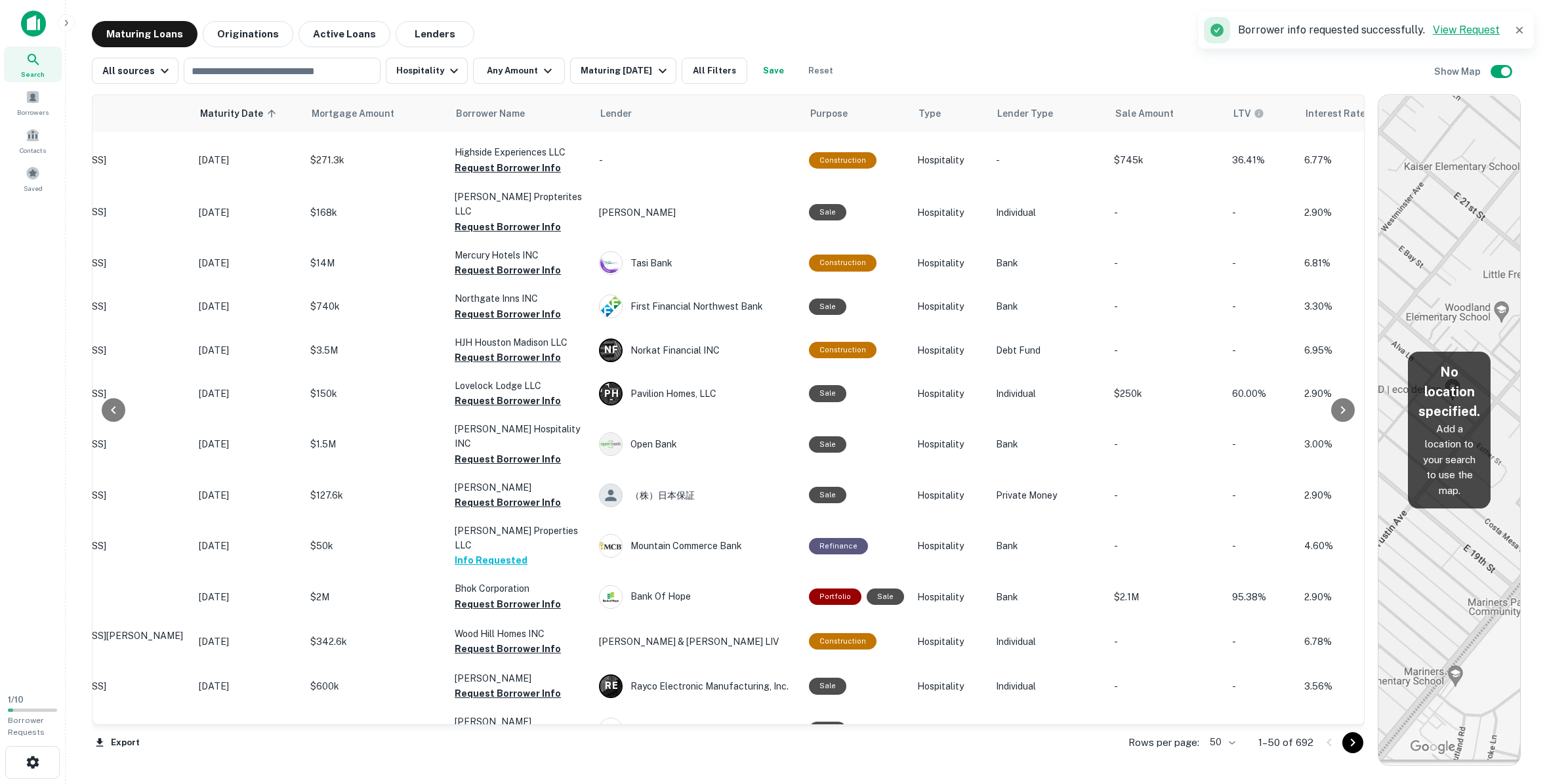
click at [1117, 27] on link "View Request" at bounding box center [1466, 29] width 67 height 12
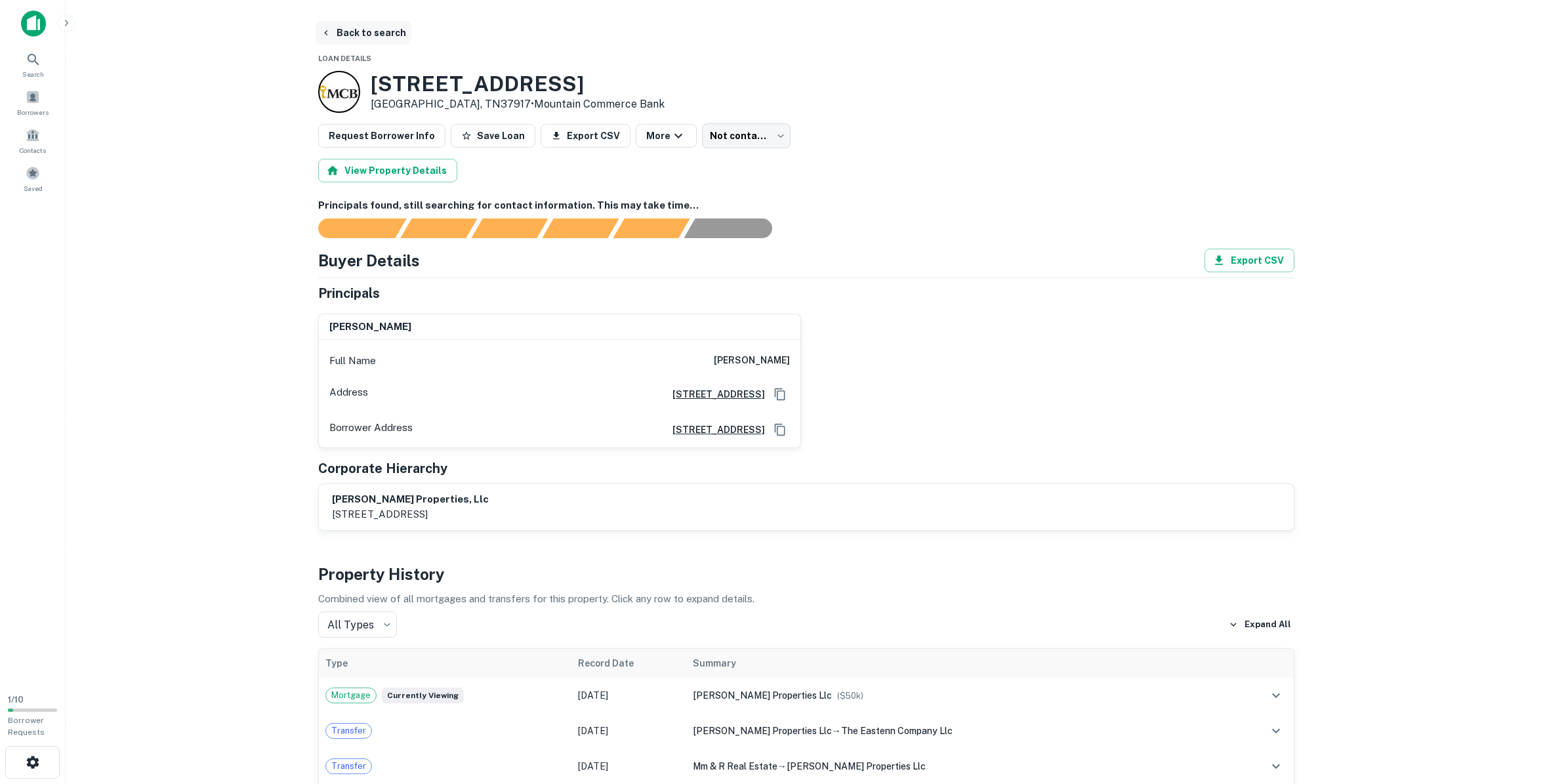
click at [352, 34] on button "Back to search" at bounding box center [363, 33] width 96 height 23
